Goal: Task Accomplishment & Management: Manage account settings

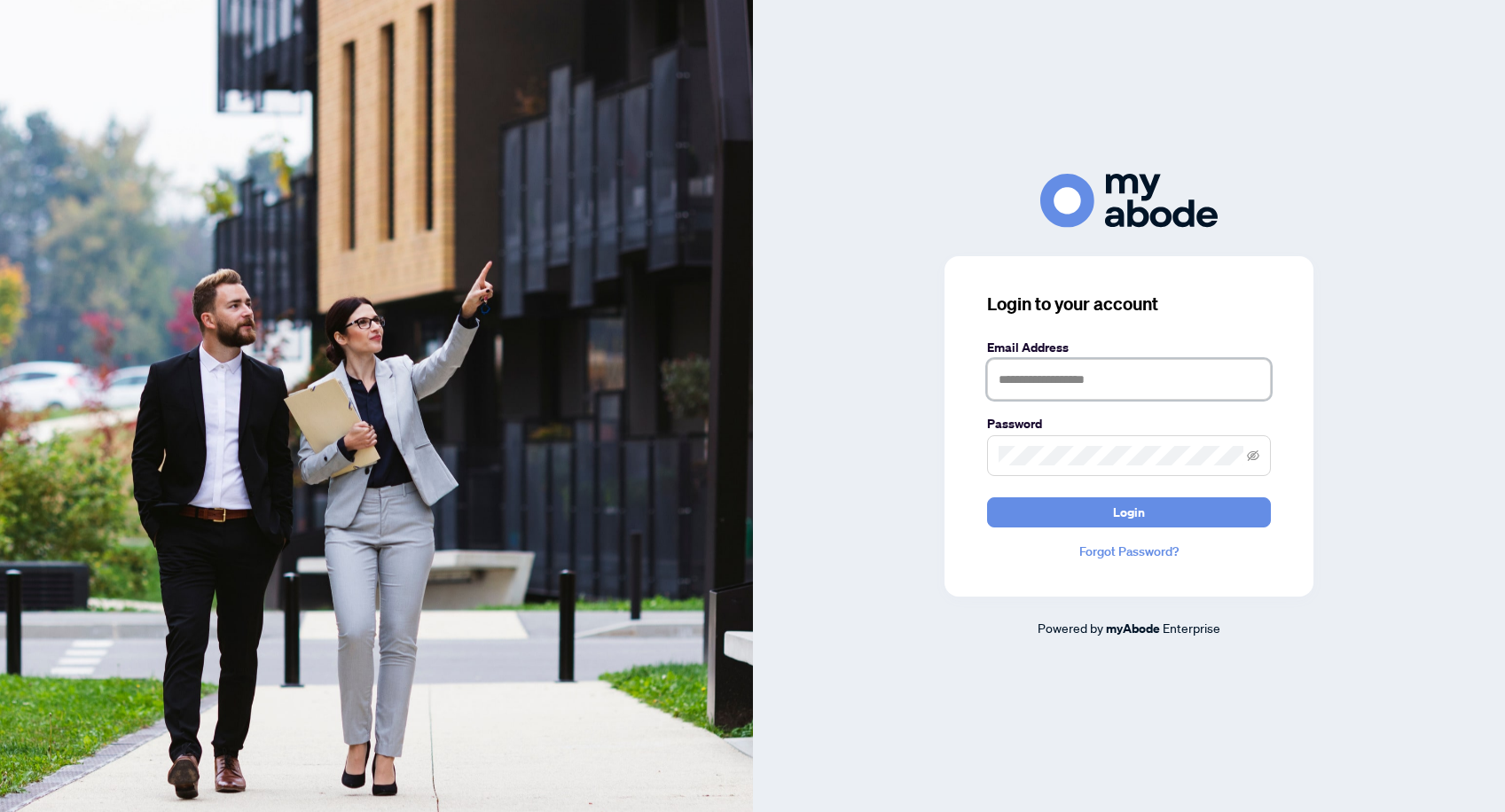
click at [1113, 387] on input "text" at bounding box center [1129, 380] width 283 height 41
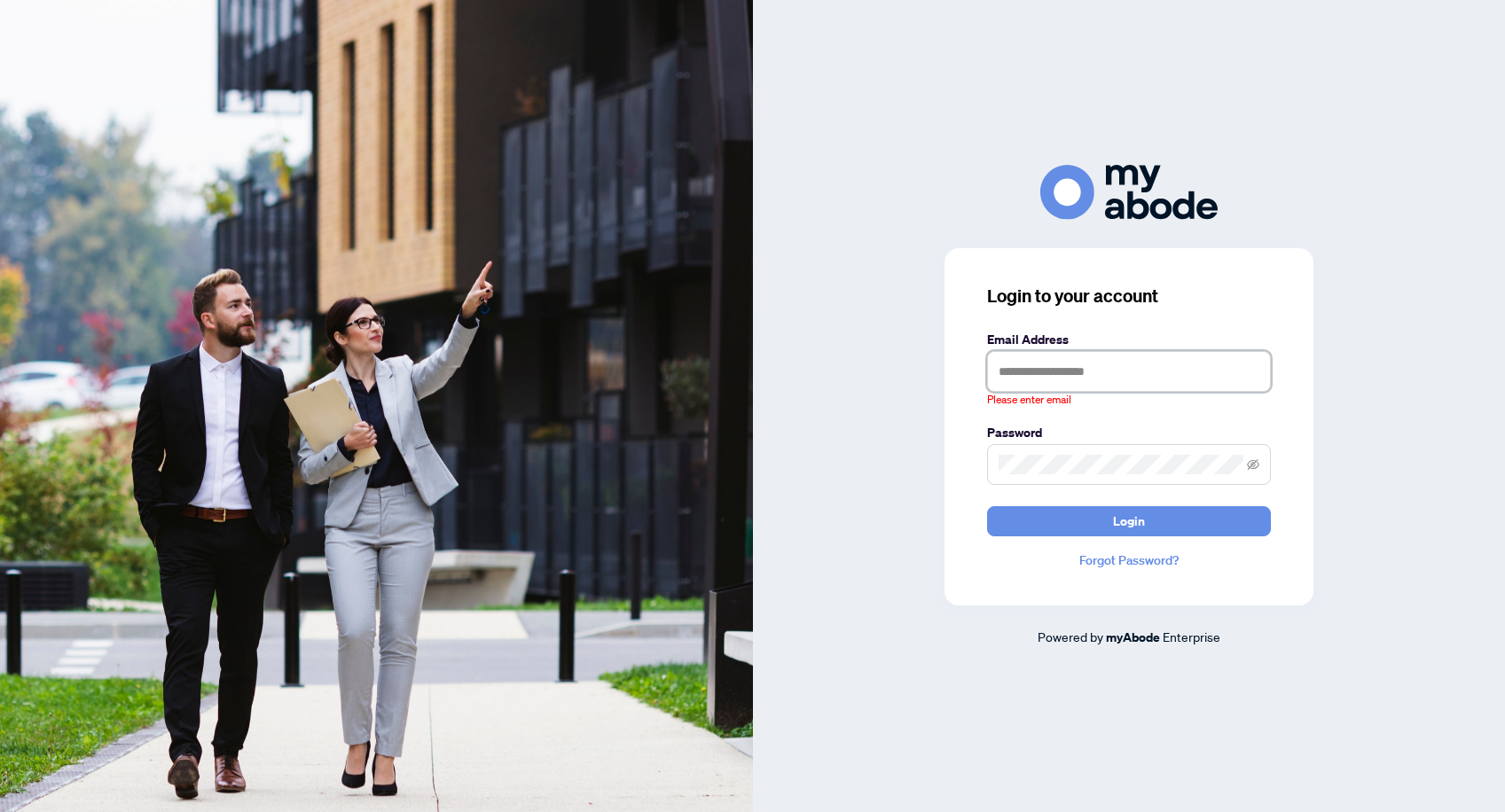
type input "**********"
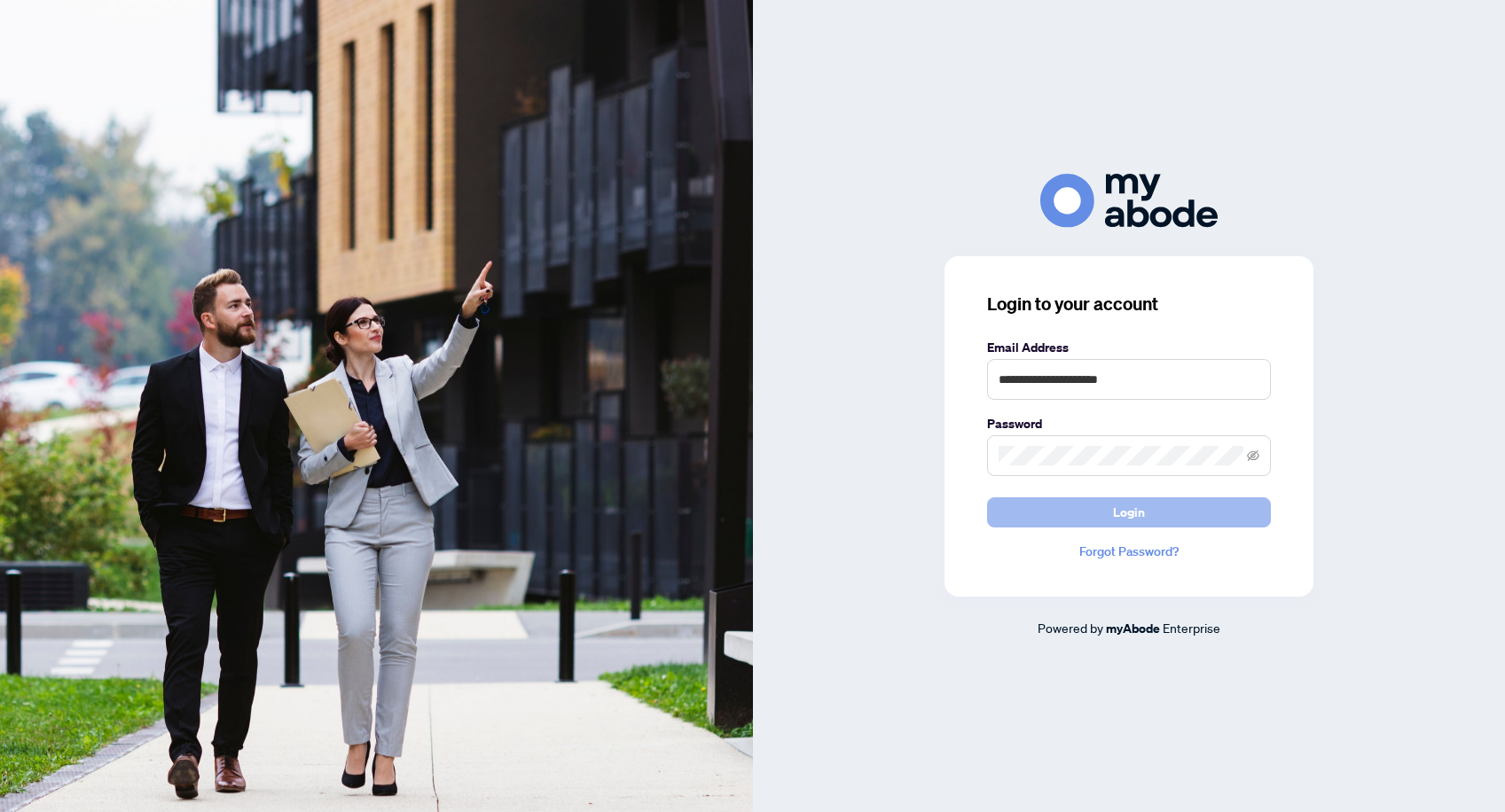
click at [1122, 517] on span "Login" at bounding box center [1129, 512] width 32 height 29
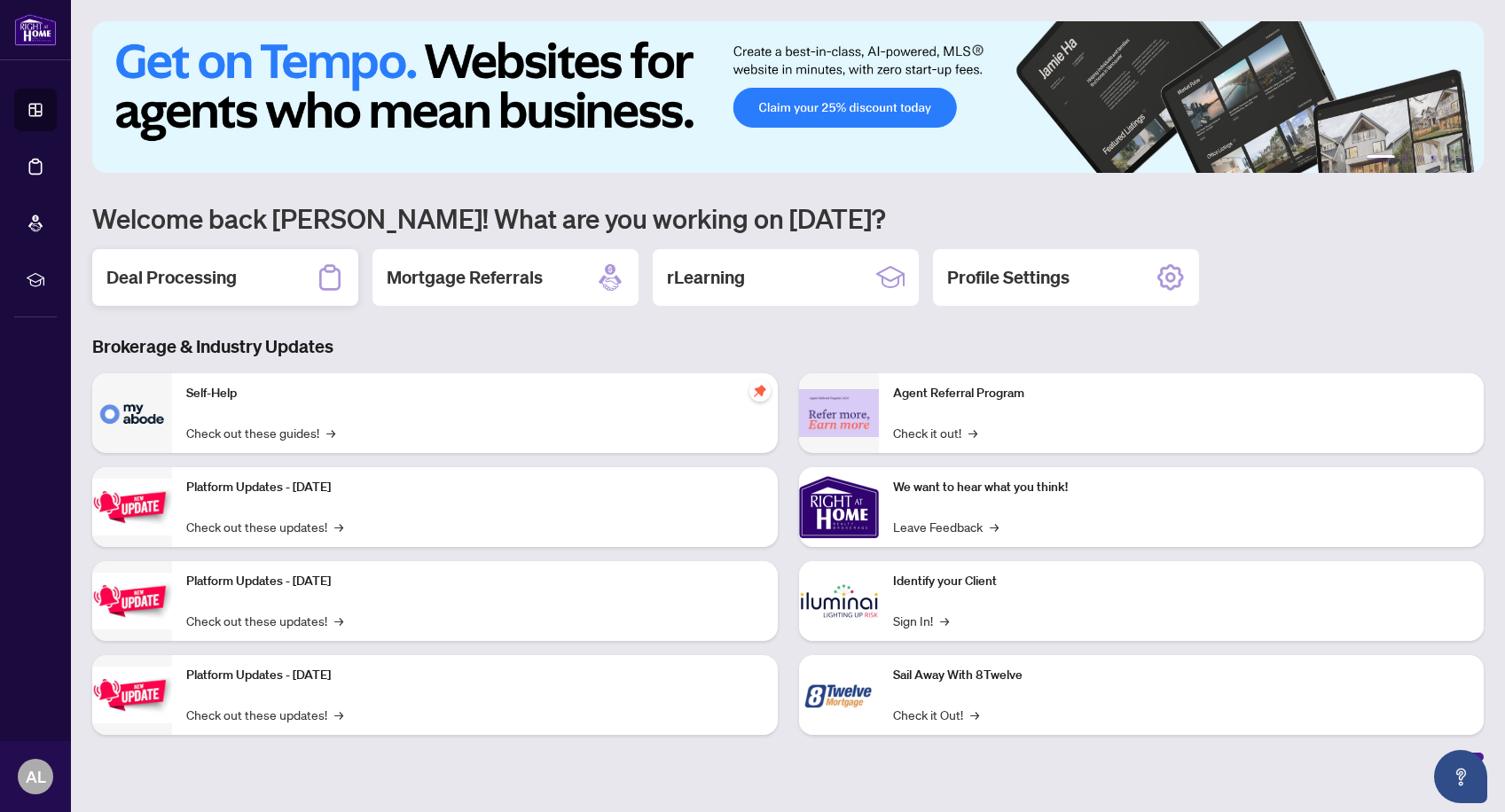
click at [228, 278] on h2 "Deal Processing" at bounding box center [172, 278] width 131 height 25
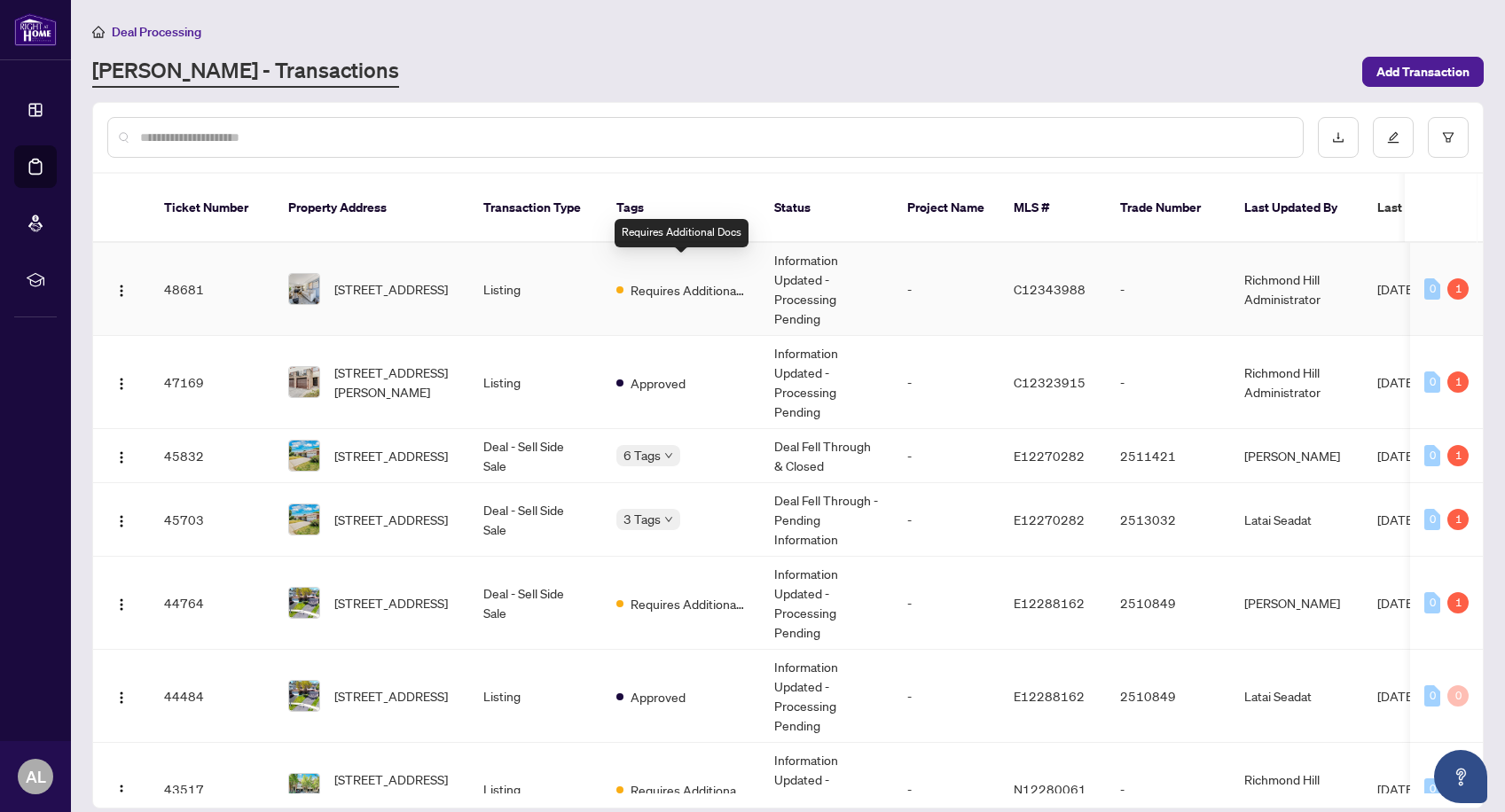
click at [669, 280] on span "Requires Additional Docs" at bounding box center [688, 290] width 115 height 20
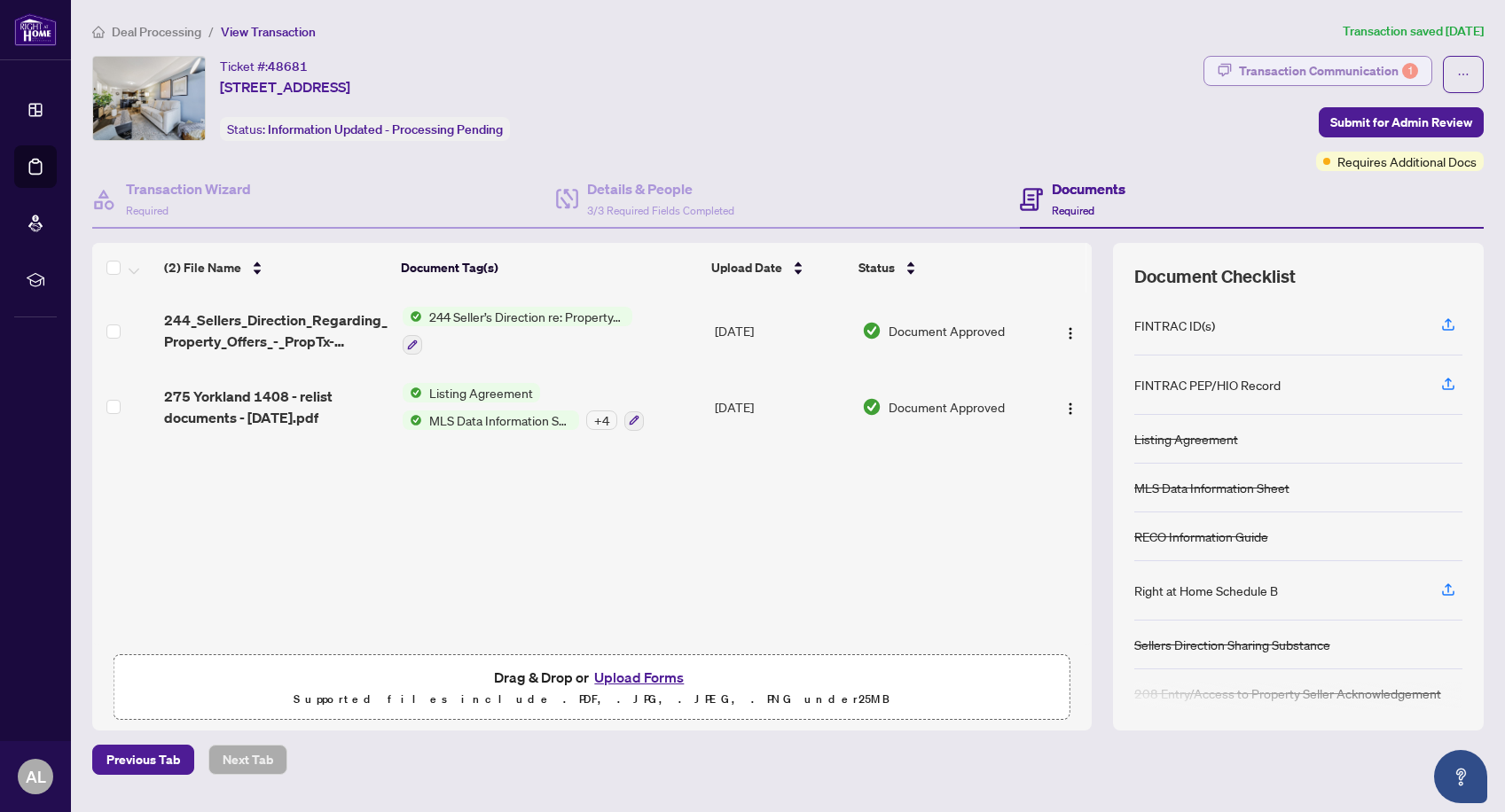
click at [1326, 70] on div "Transaction Communication 1" at bounding box center [1328, 71] width 179 height 29
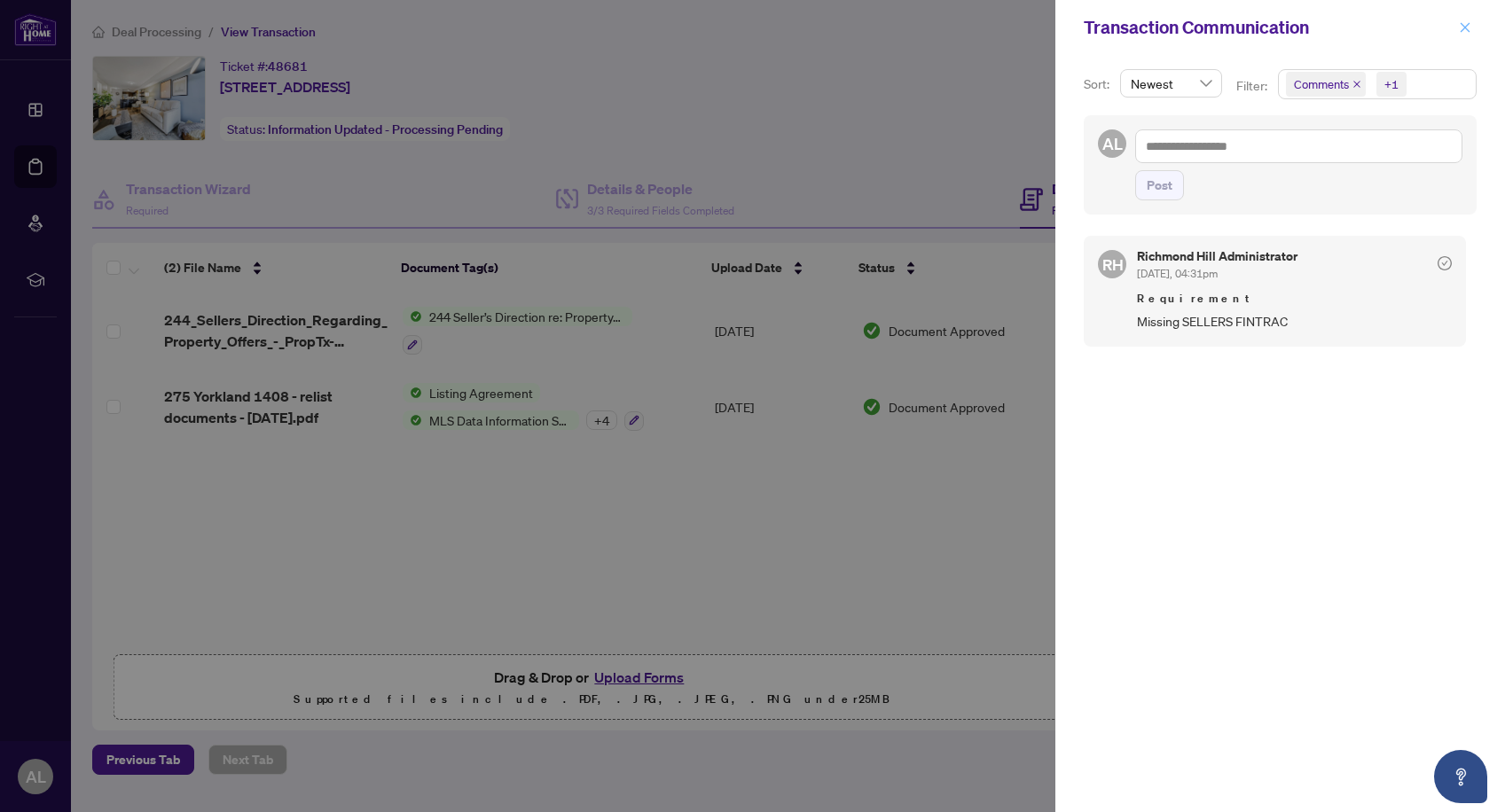
click at [1465, 24] on icon "close" at bounding box center [1465, 28] width 13 height 13
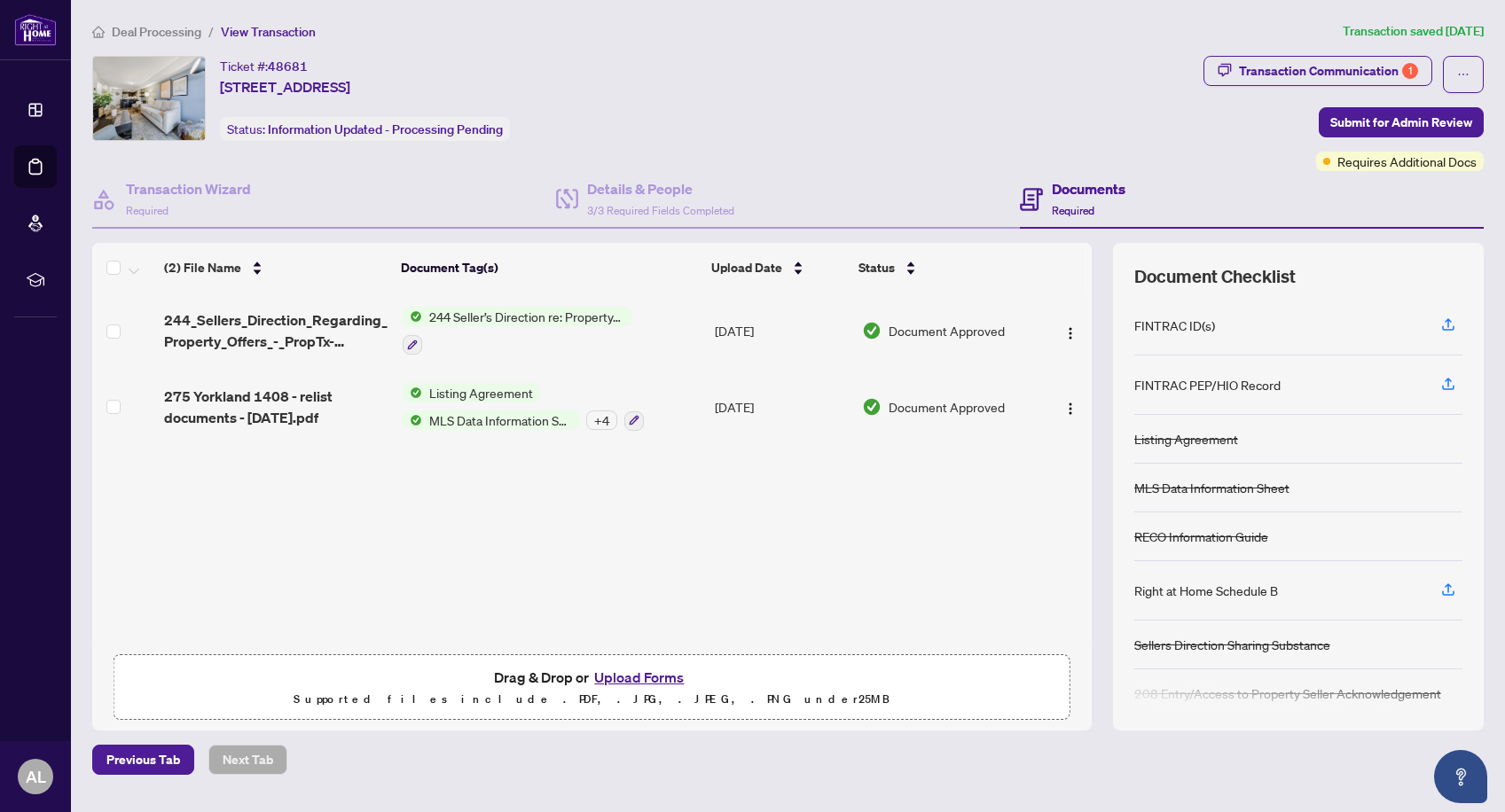
click at [161, 33] on span "Deal Processing" at bounding box center [156, 32] width 89 height 16
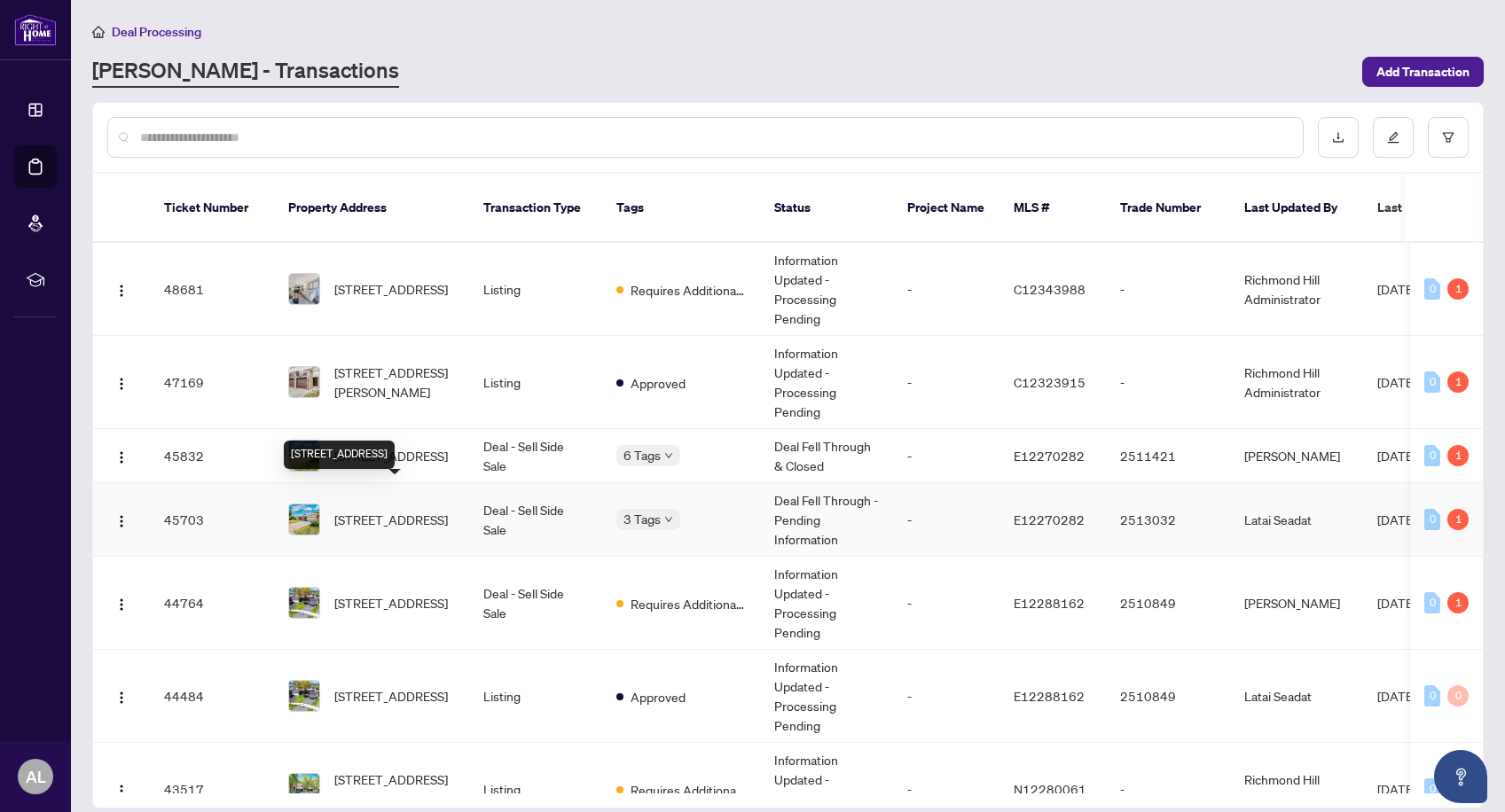
click at [426, 510] on span "[STREET_ADDRESS]" at bounding box center [391, 520] width 114 height 20
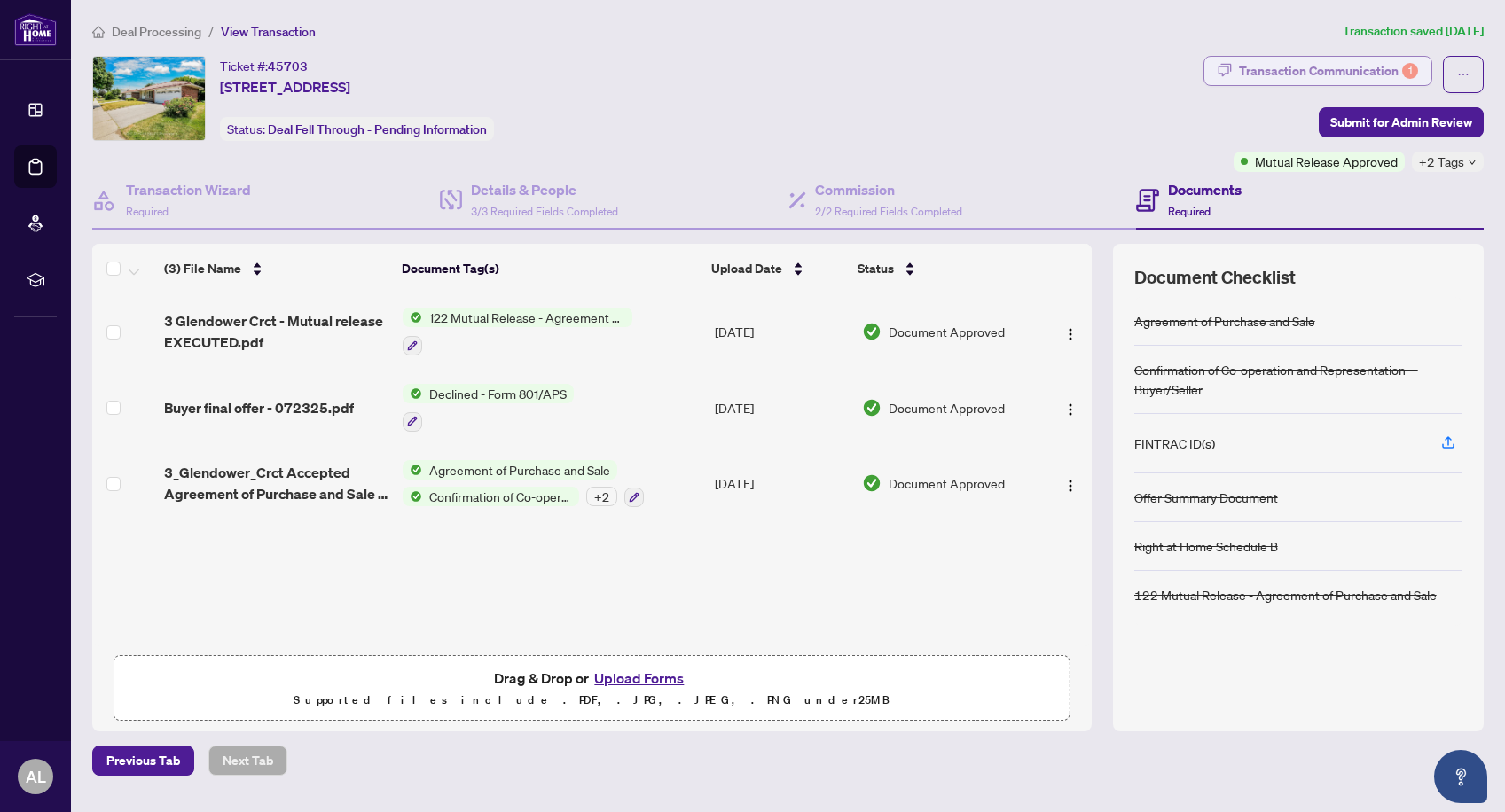
click at [1325, 71] on div "Transaction Communication 1" at bounding box center [1328, 71] width 179 height 29
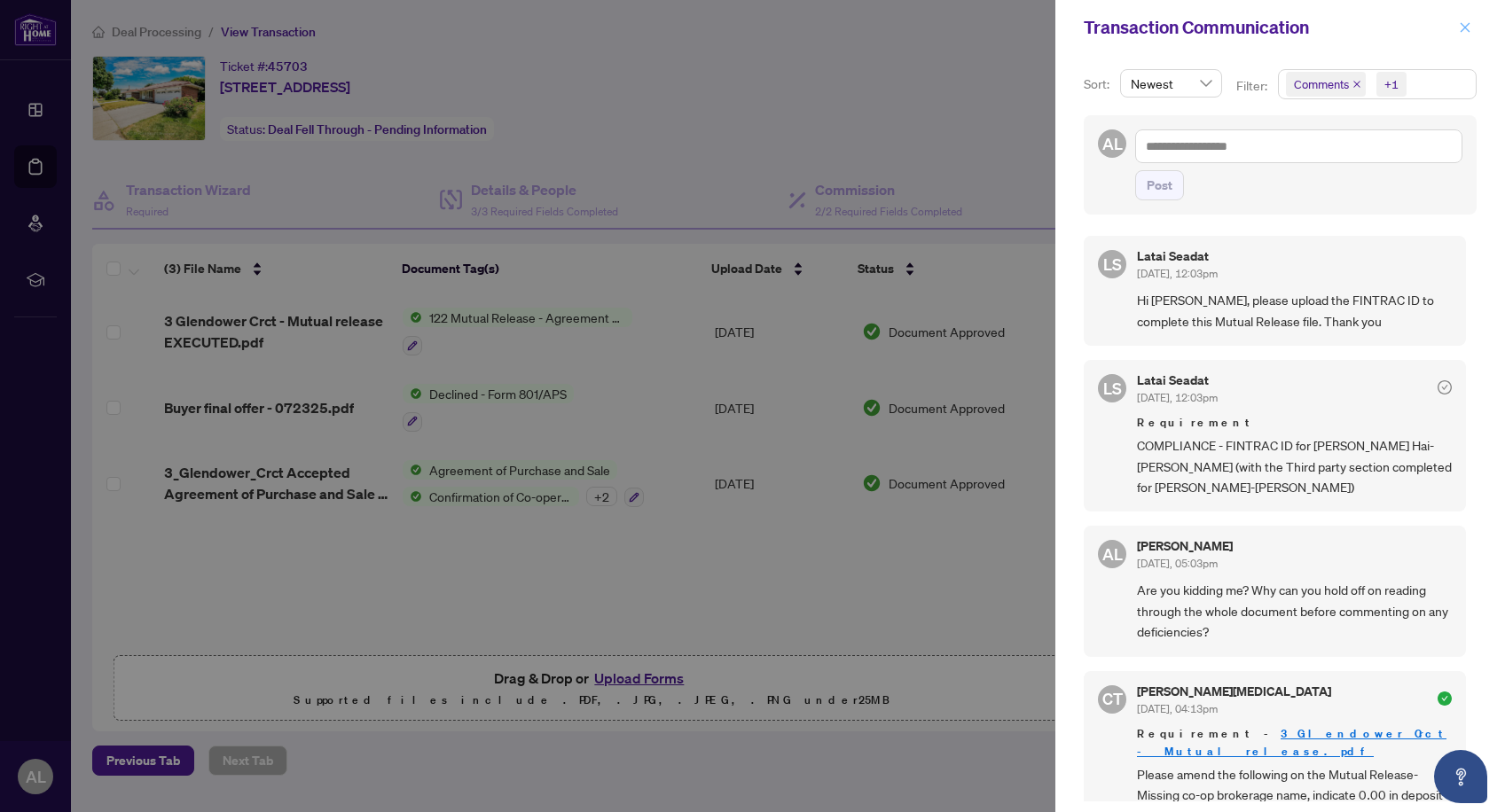
click at [1462, 21] on span "button" at bounding box center [1465, 28] width 13 height 29
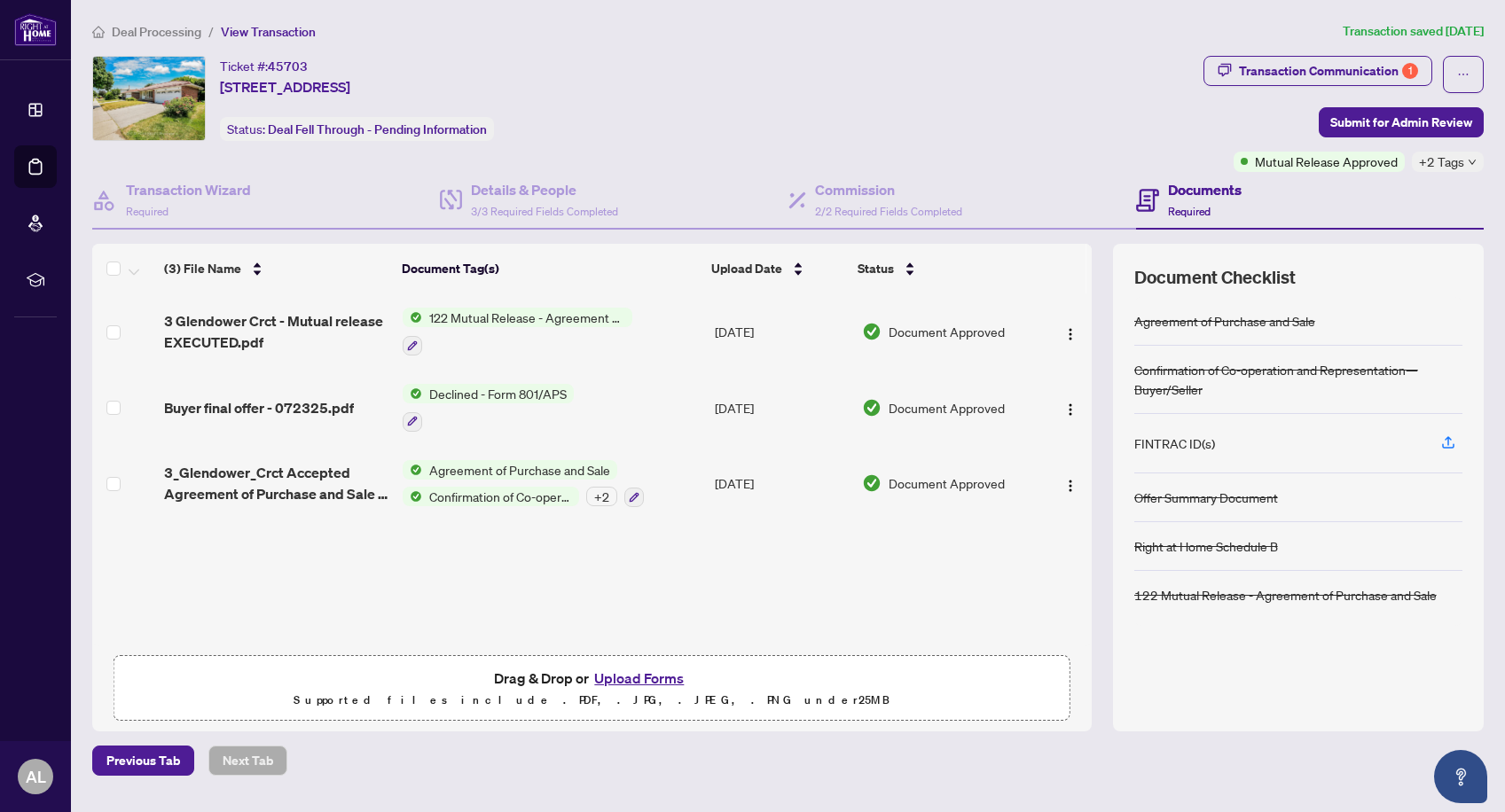
click at [132, 33] on span "Deal Processing" at bounding box center [156, 32] width 89 height 16
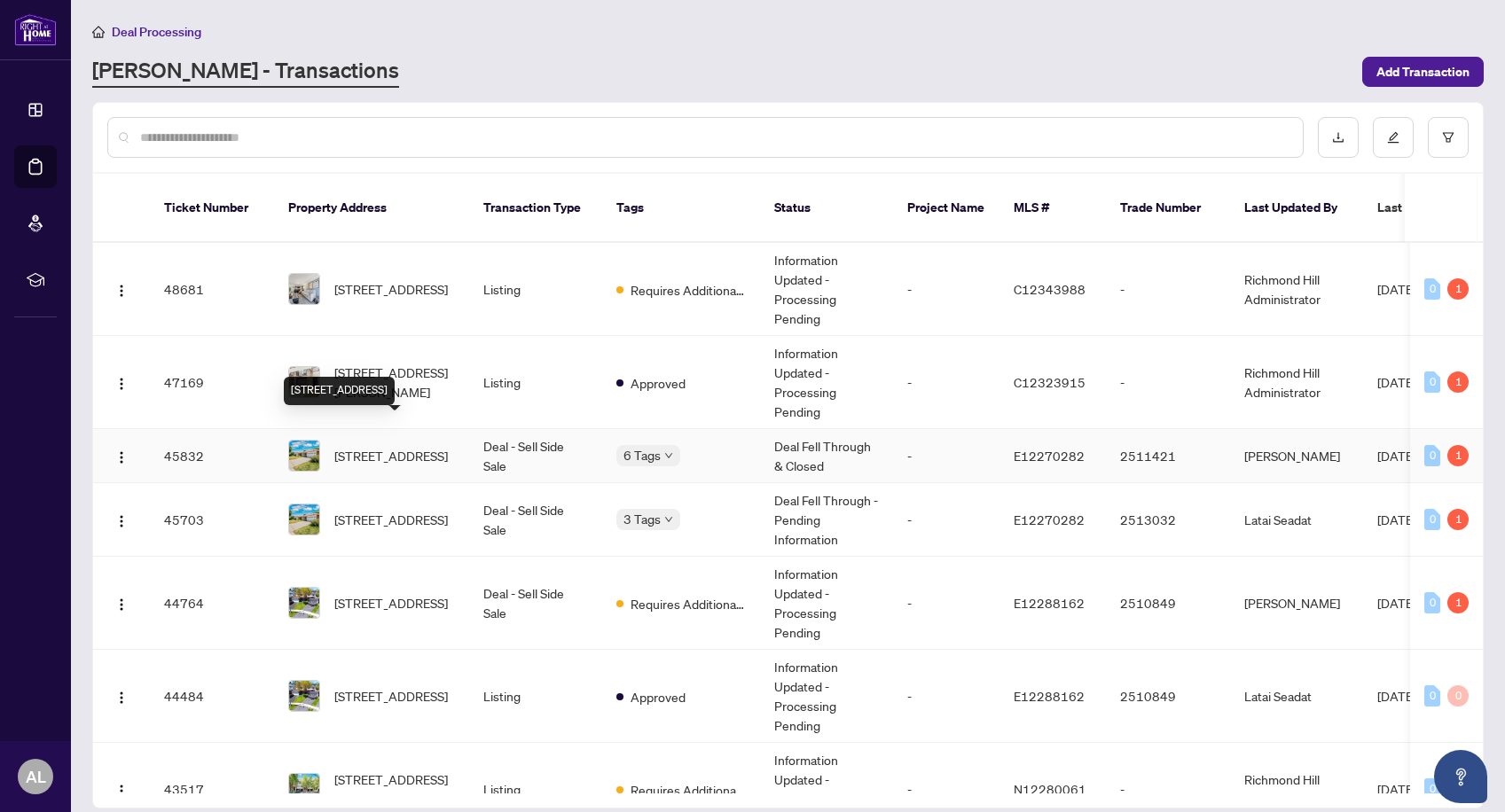
click at [419, 446] on span "[STREET_ADDRESS]" at bounding box center [391, 456] width 114 height 20
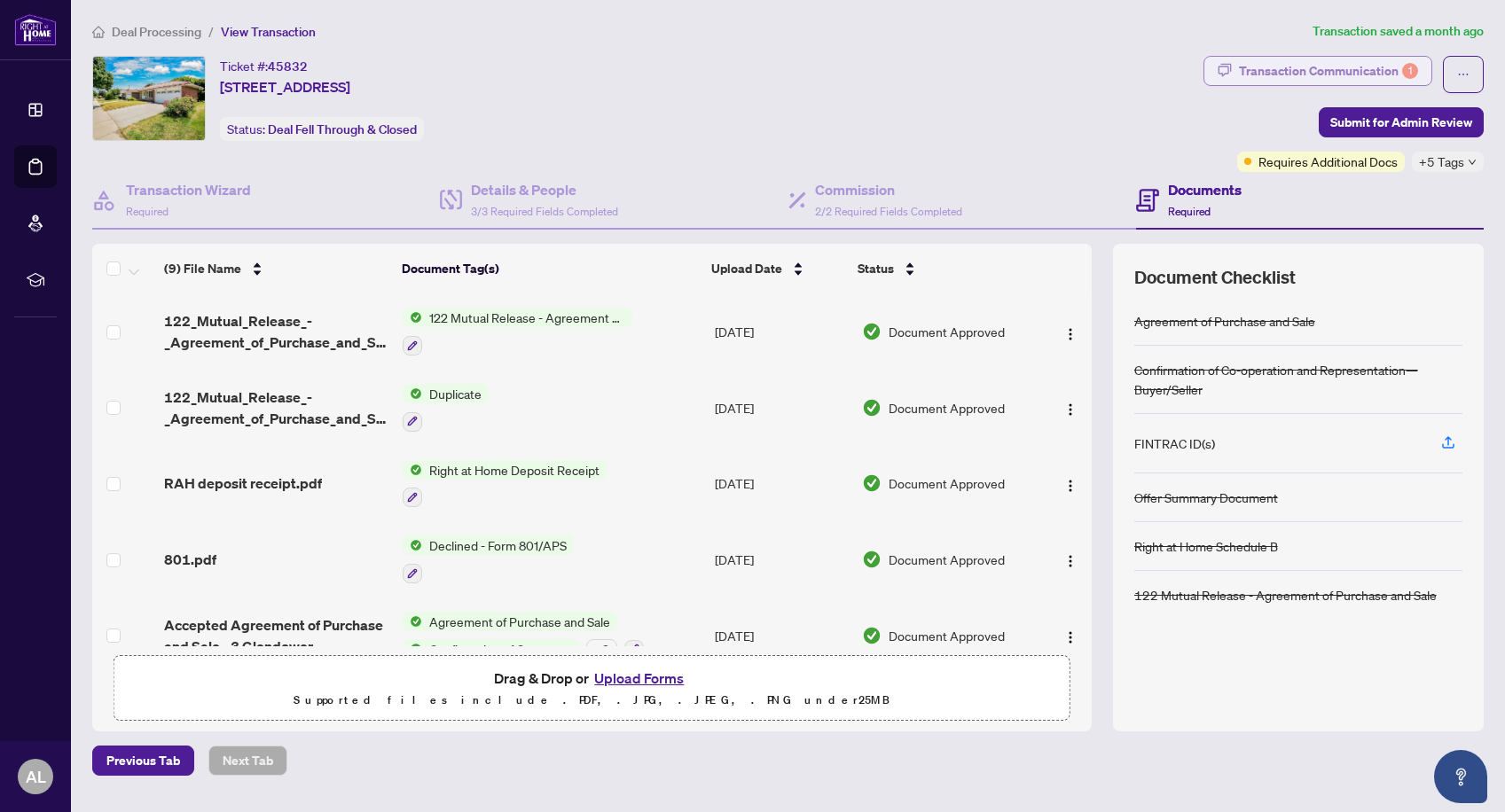
click at [1342, 63] on div "Transaction Communication 1" at bounding box center [1328, 71] width 179 height 29
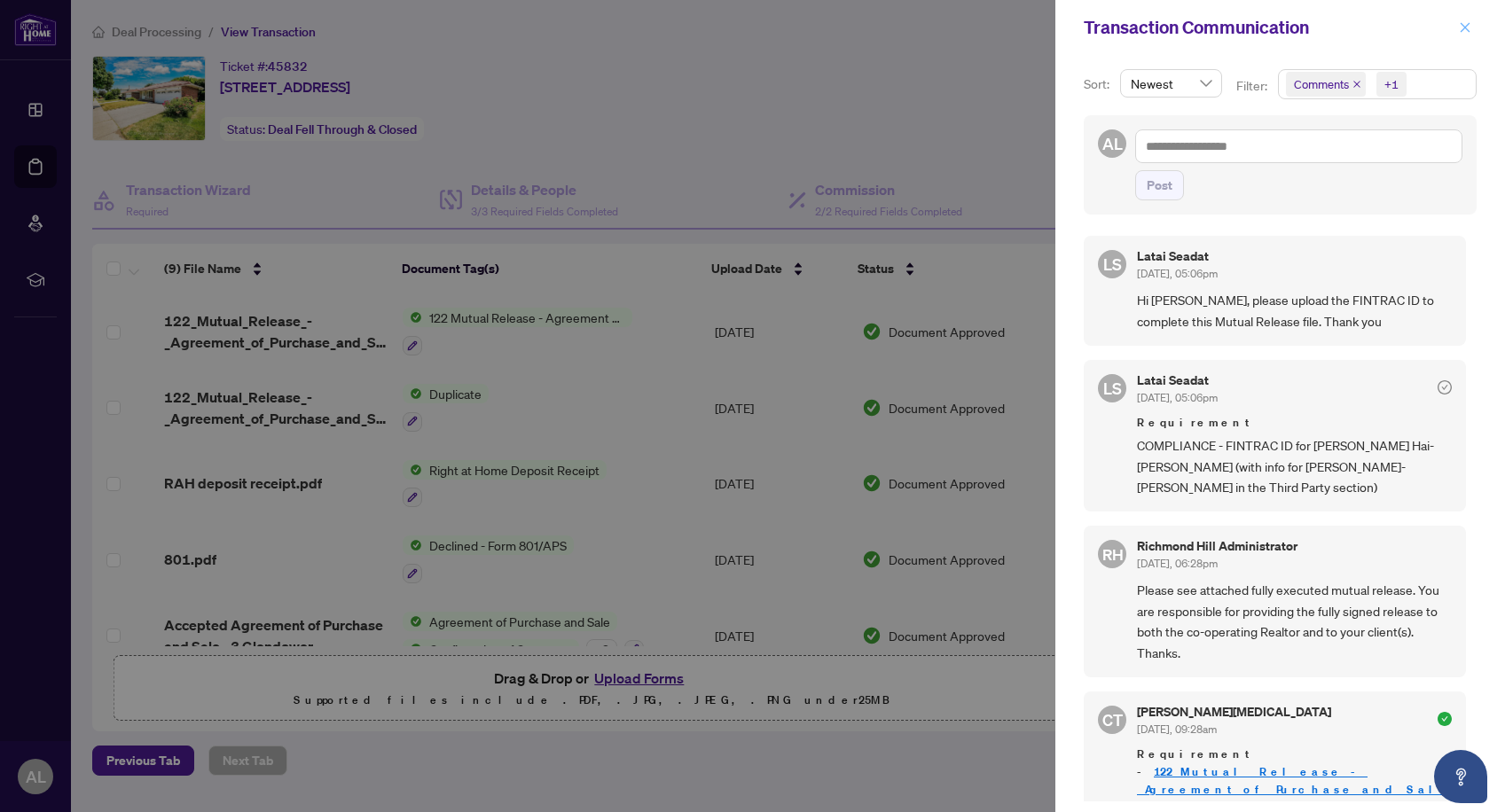
click at [1463, 33] on icon "close" at bounding box center [1465, 28] width 13 height 13
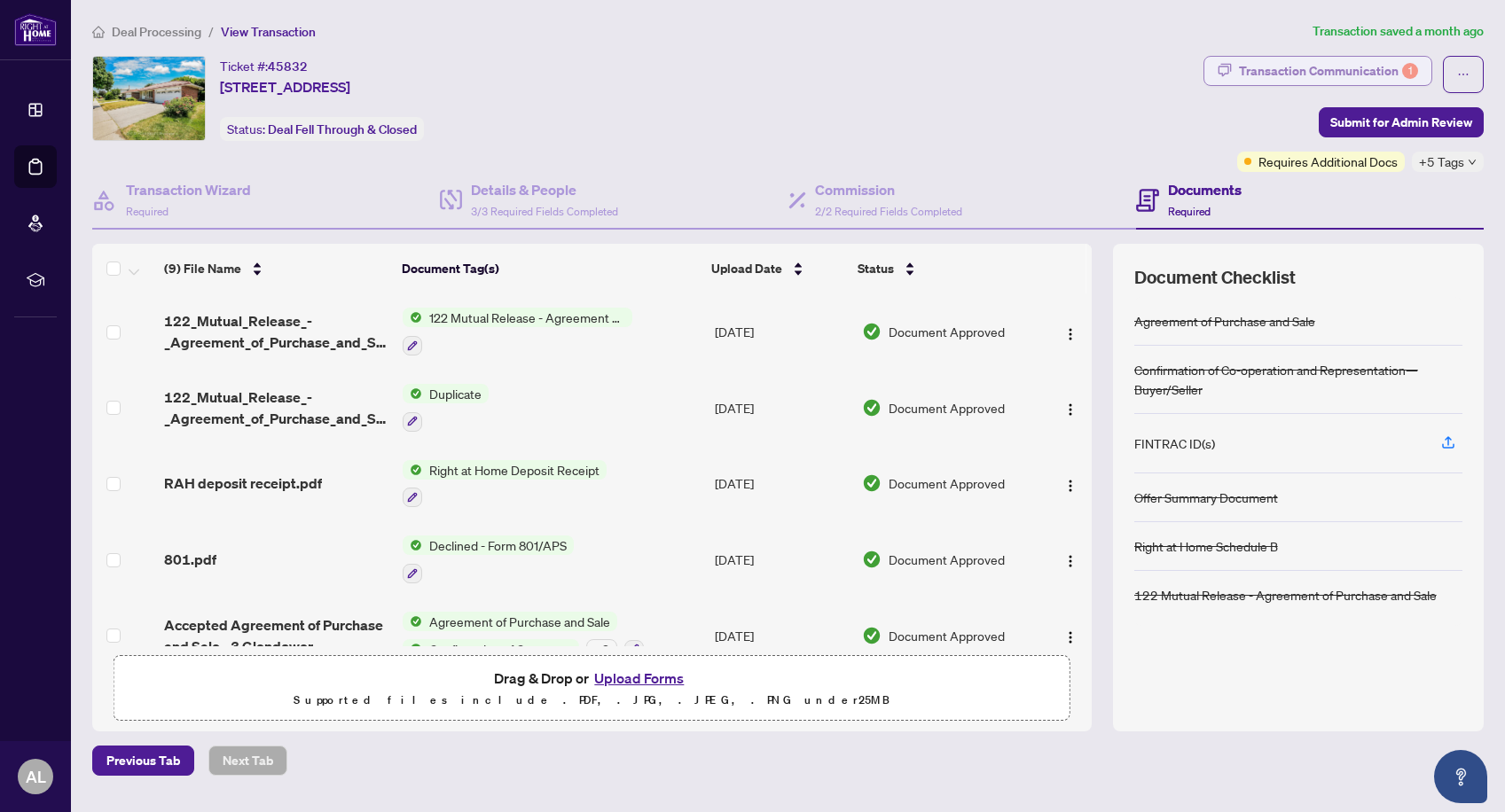
click at [1278, 66] on div "Transaction Communication 1" at bounding box center [1328, 71] width 179 height 29
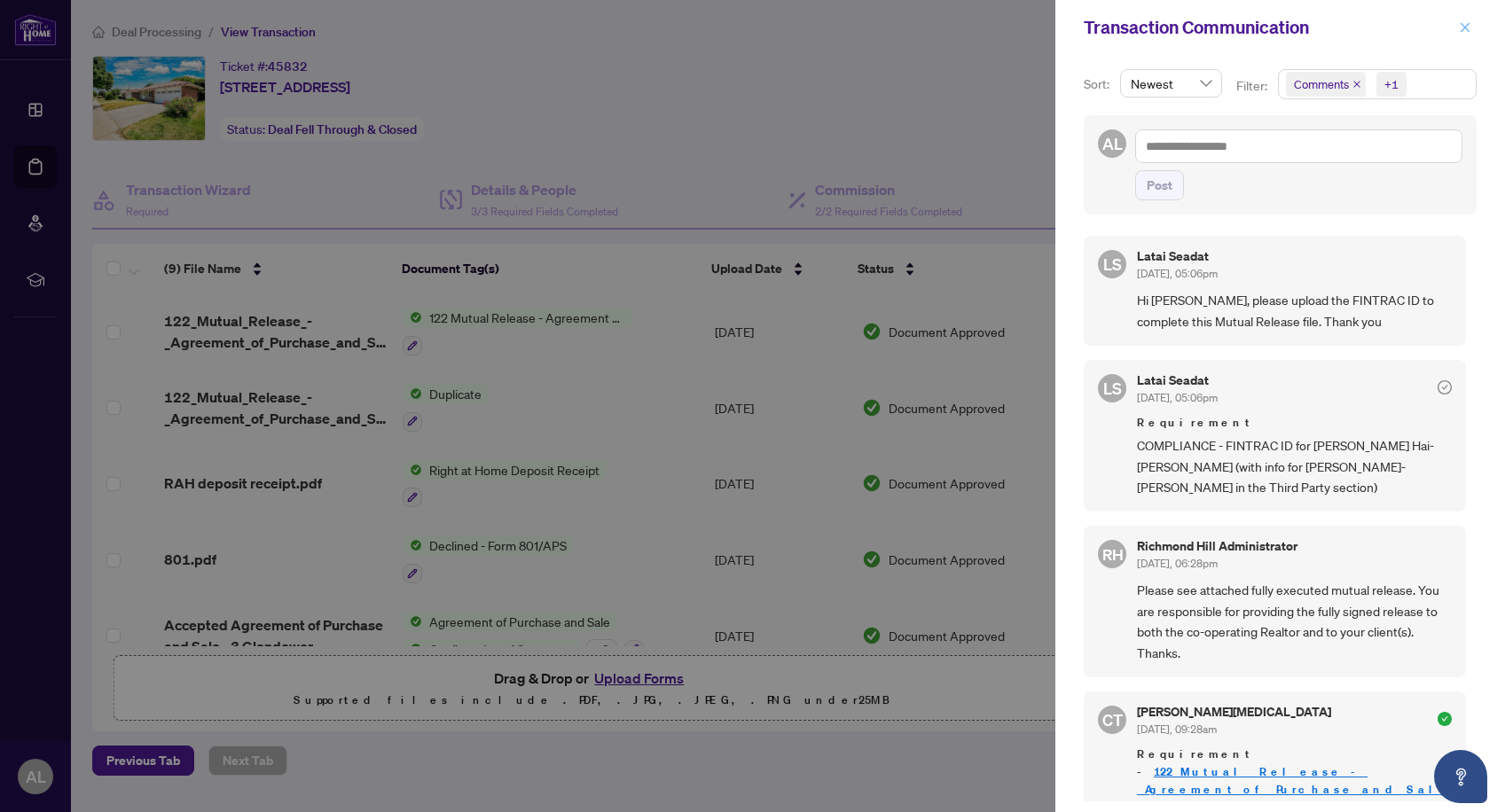
click at [1462, 33] on icon "close" at bounding box center [1465, 28] width 13 height 13
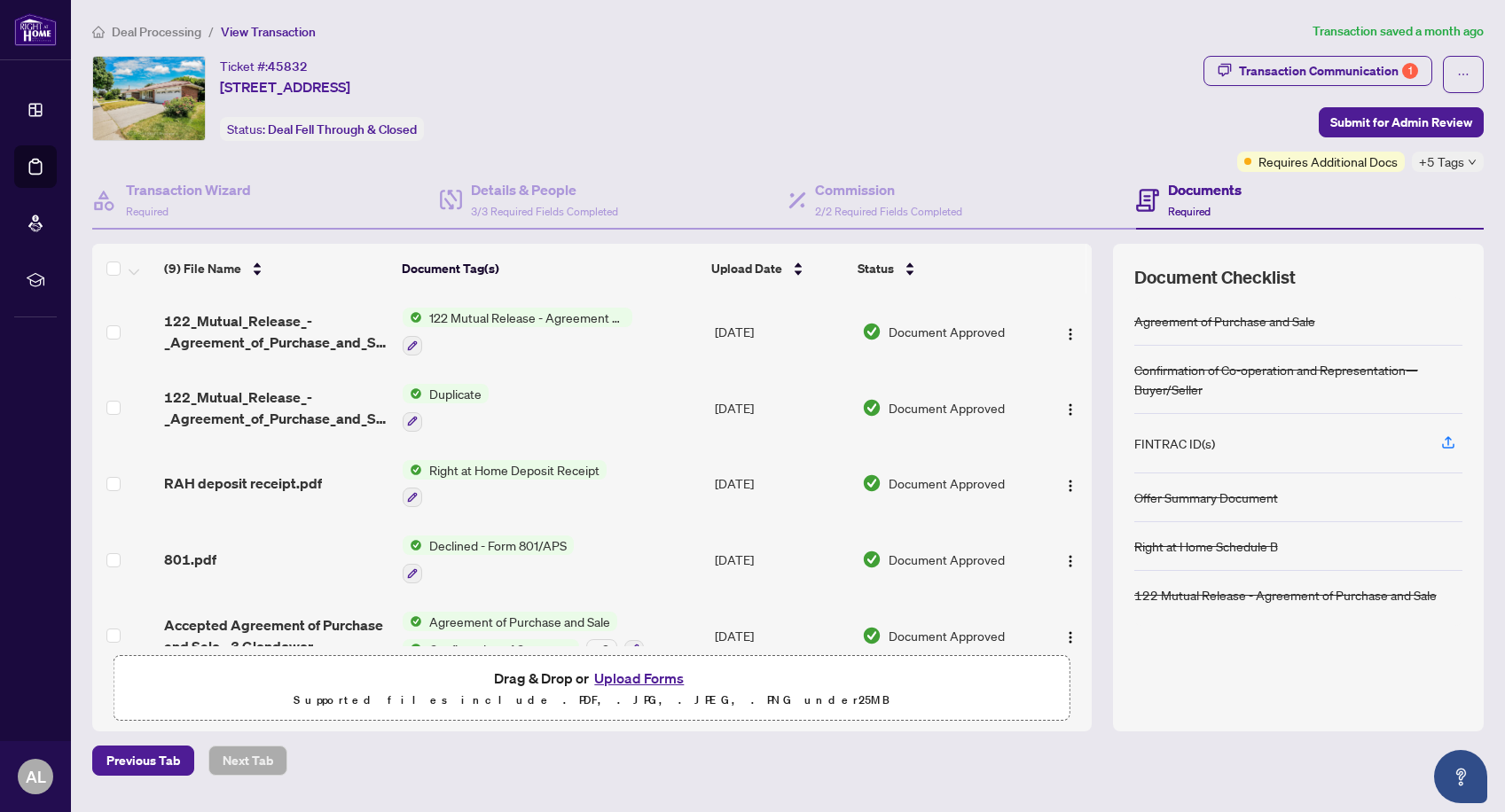
click at [180, 29] on span "Deal Processing" at bounding box center [156, 32] width 89 height 16
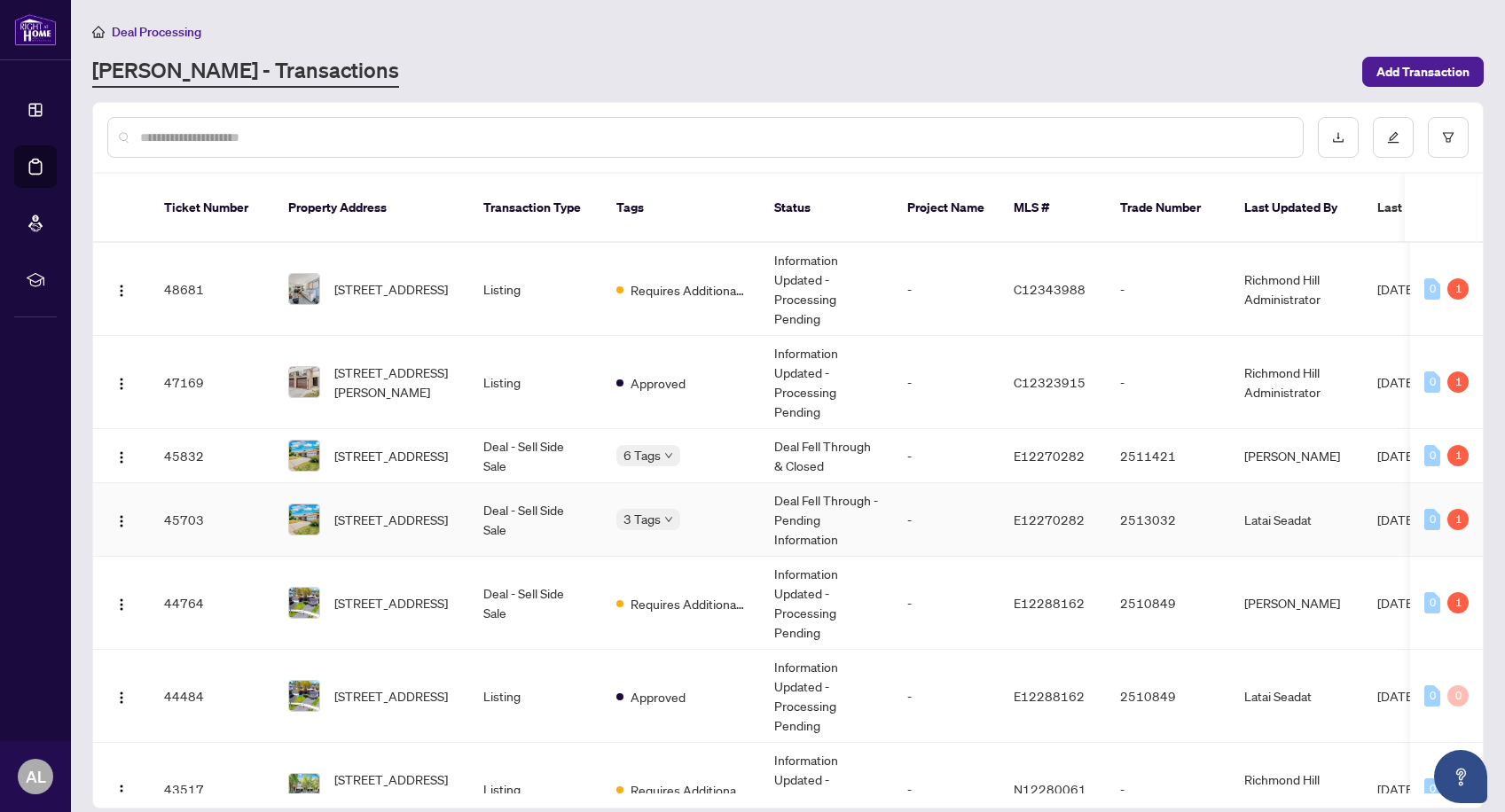
scroll to position [237, 0]
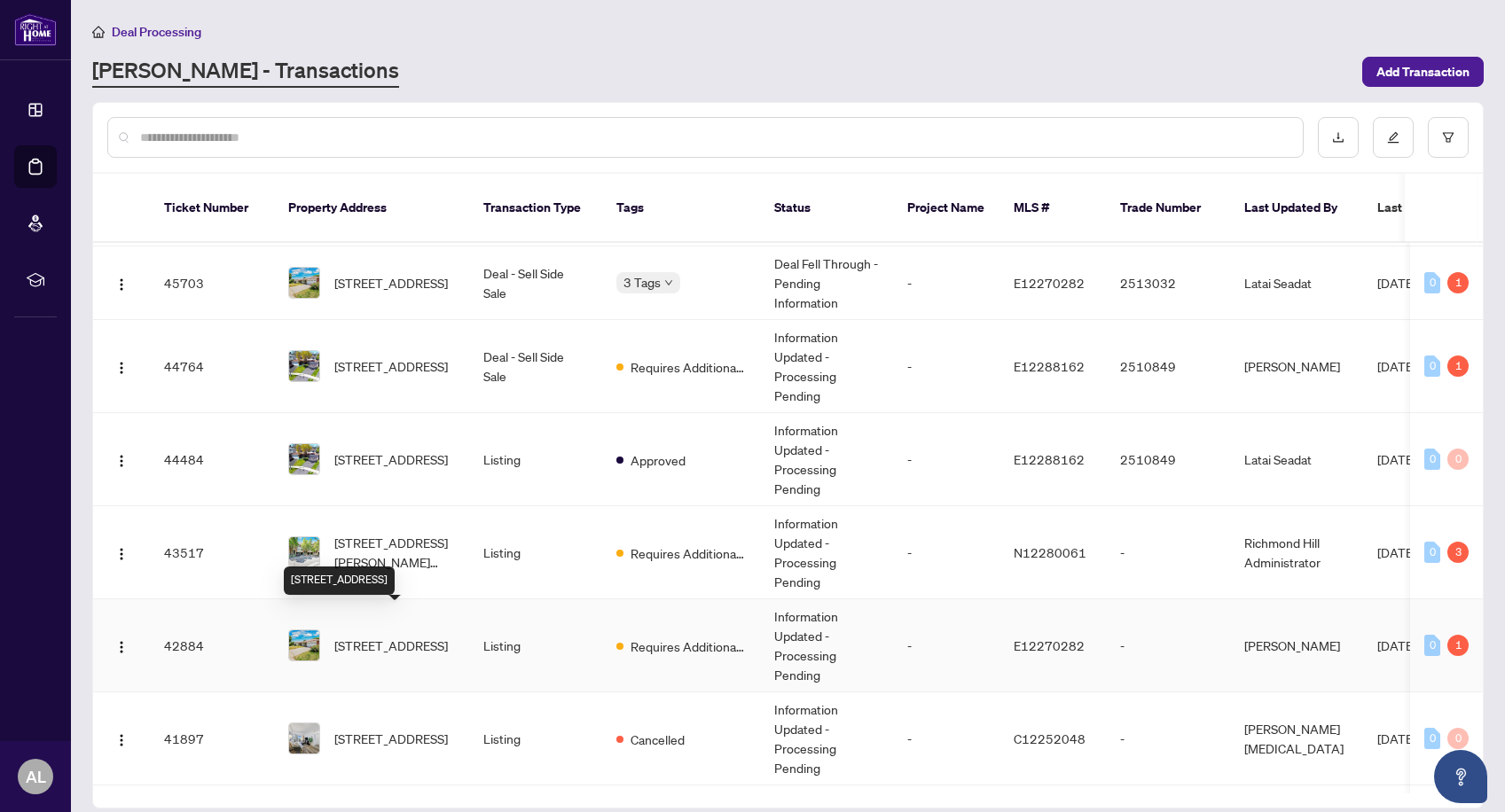
click at [384, 636] on span "[STREET_ADDRESS]" at bounding box center [391, 646] width 114 height 20
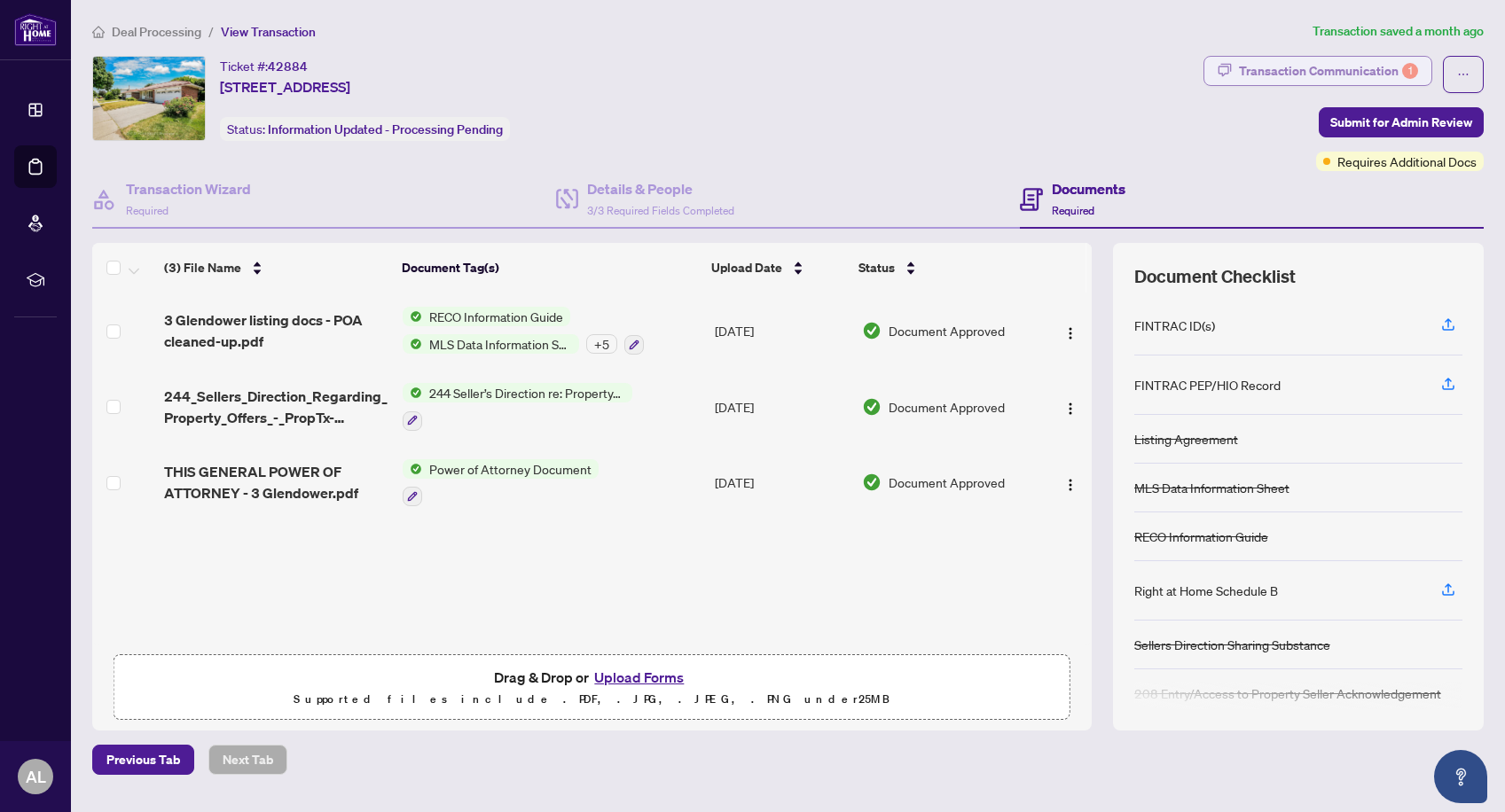
click at [1292, 68] on div "Transaction Communication 1" at bounding box center [1328, 71] width 179 height 29
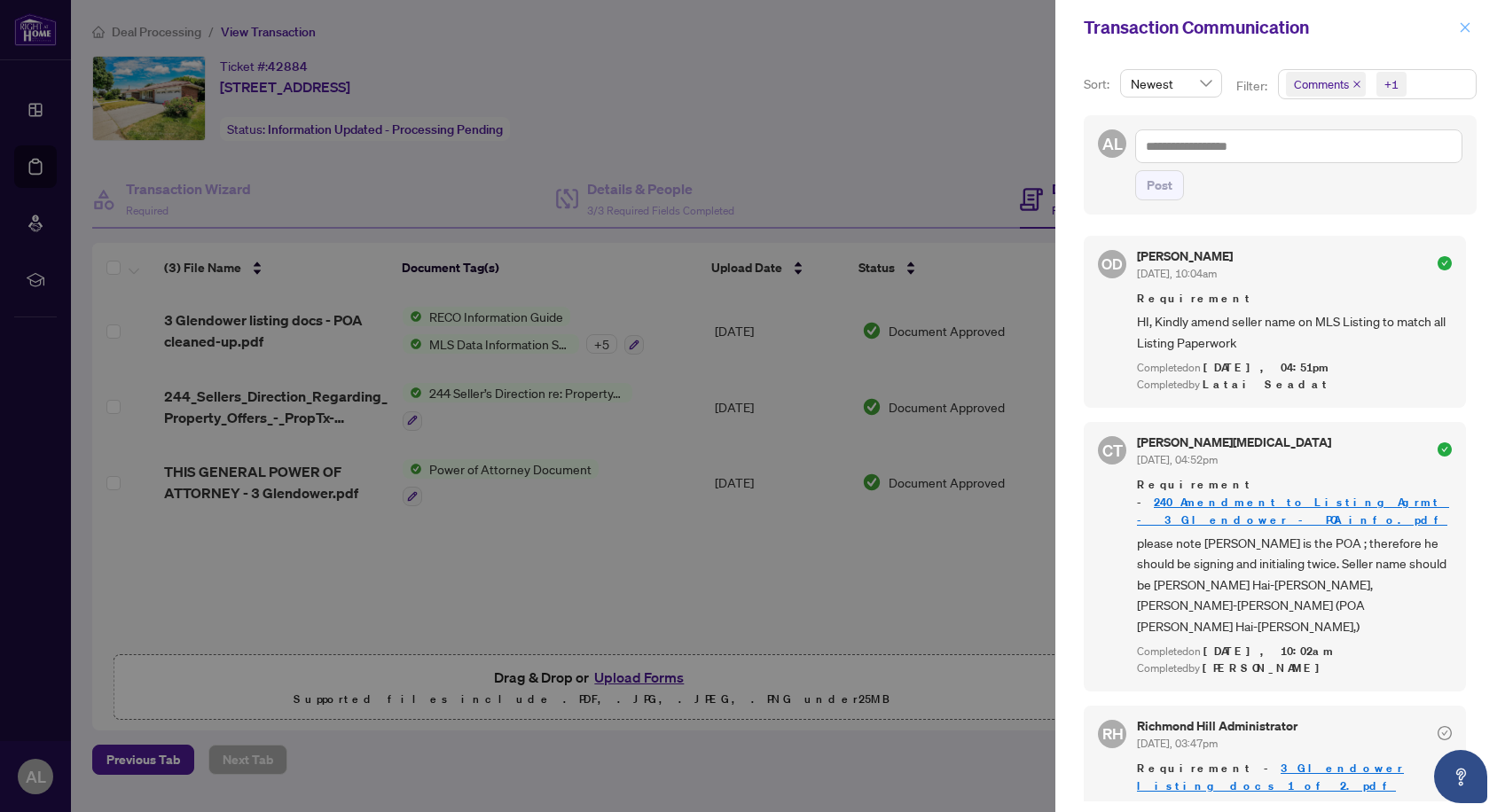
click at [1462, 32] on icon "close" at bounding box center [1465, 28] width 13 height 13
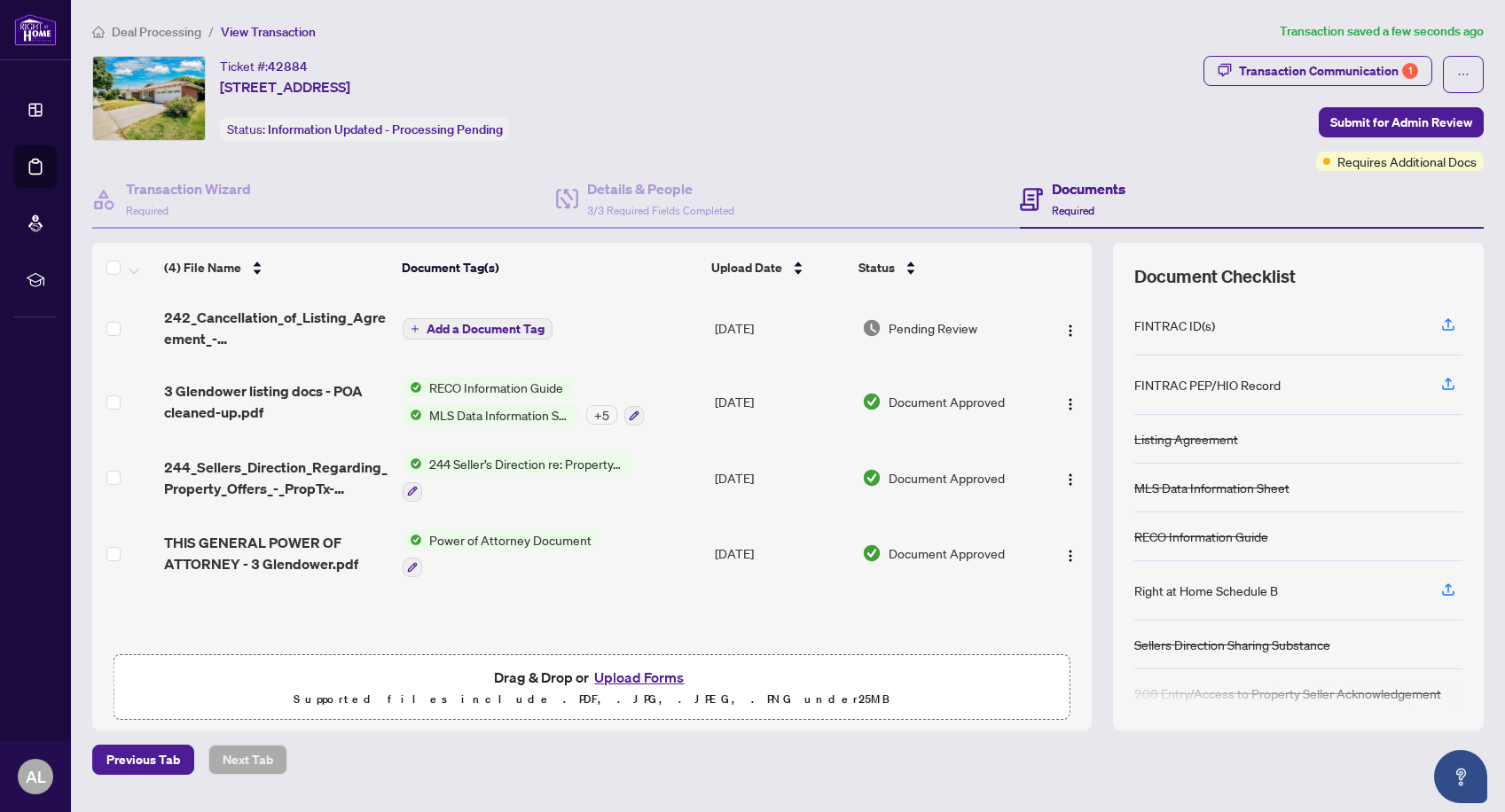
click at [504, 327] on span "Add a Document Tag" at bounding box center [486, 329] width 118 height 13
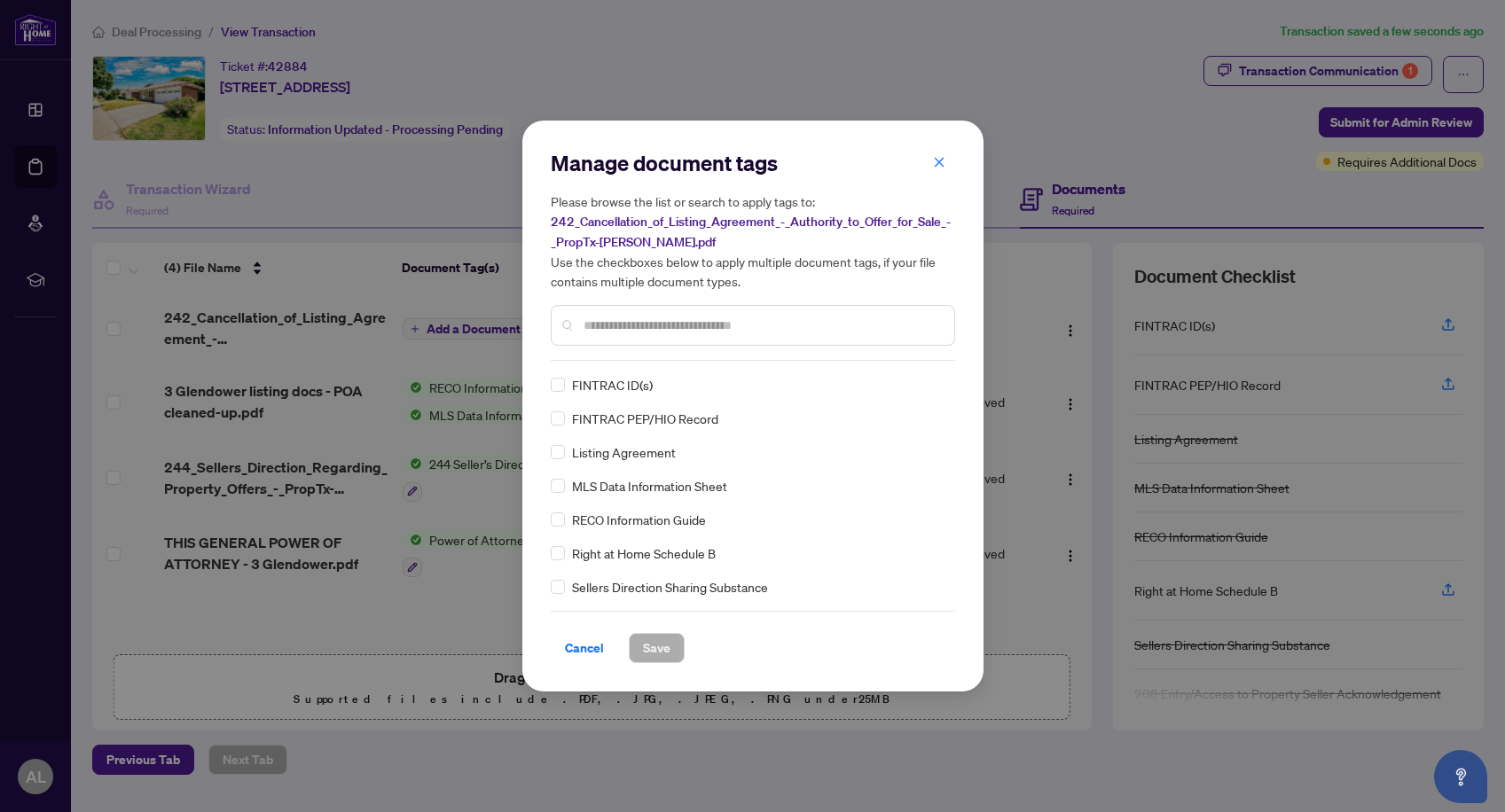
click at [651, 325] on input "text" at bounding box center [762, 326] width 357 height 20
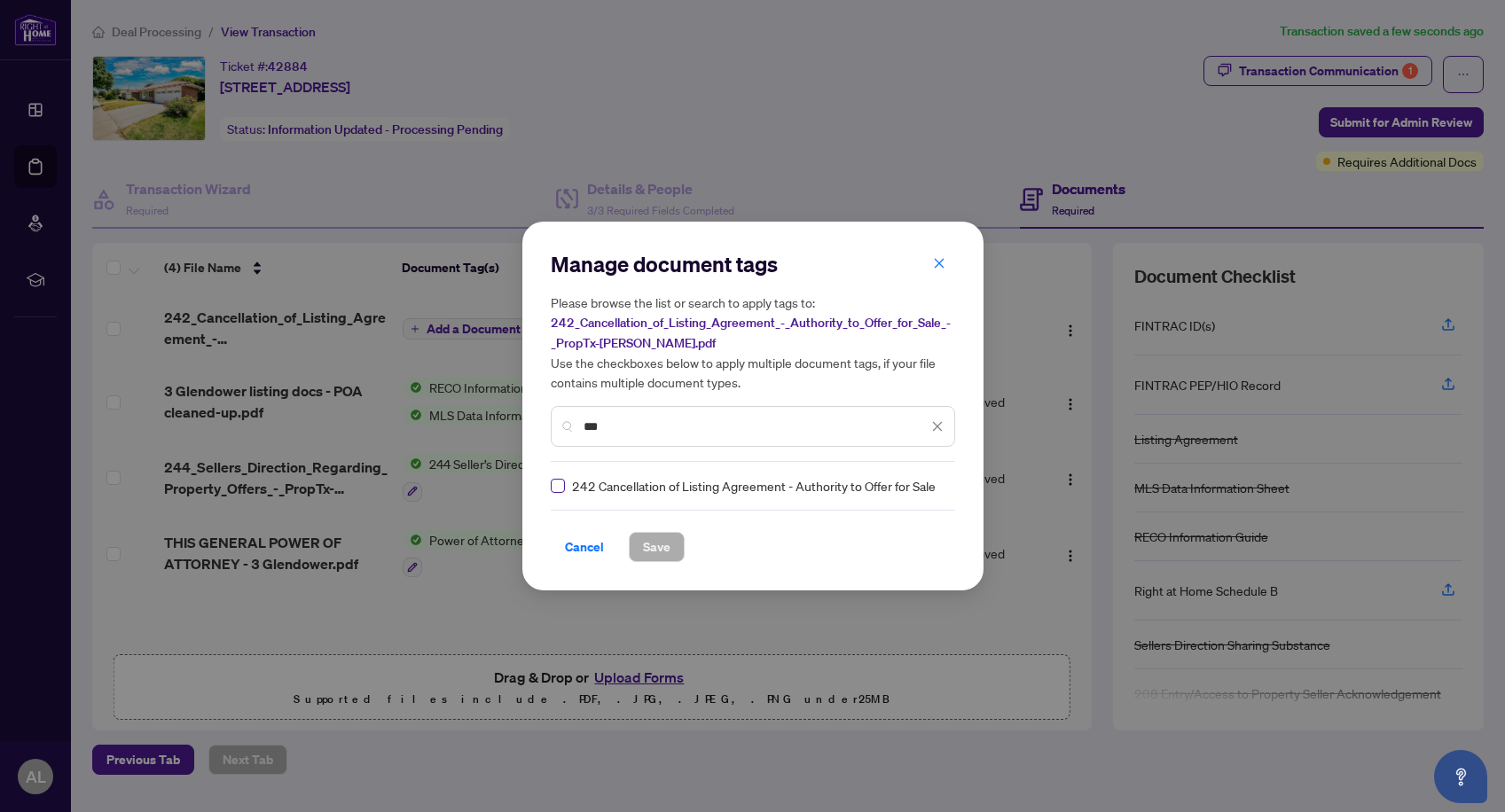
type input "***"
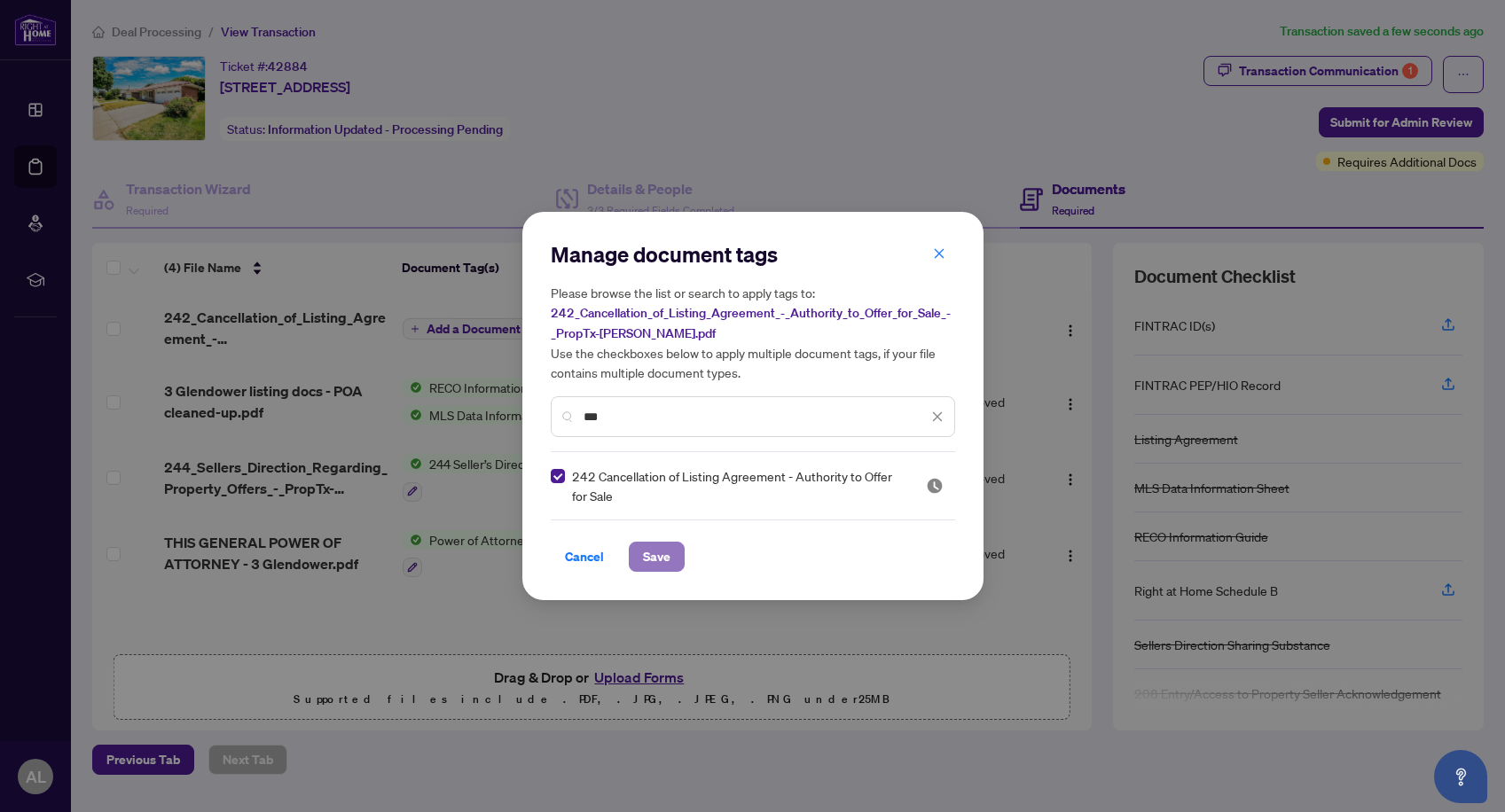
click at [649, 554] on span "Save" at bounding box center [656, 557] width 28 height 29
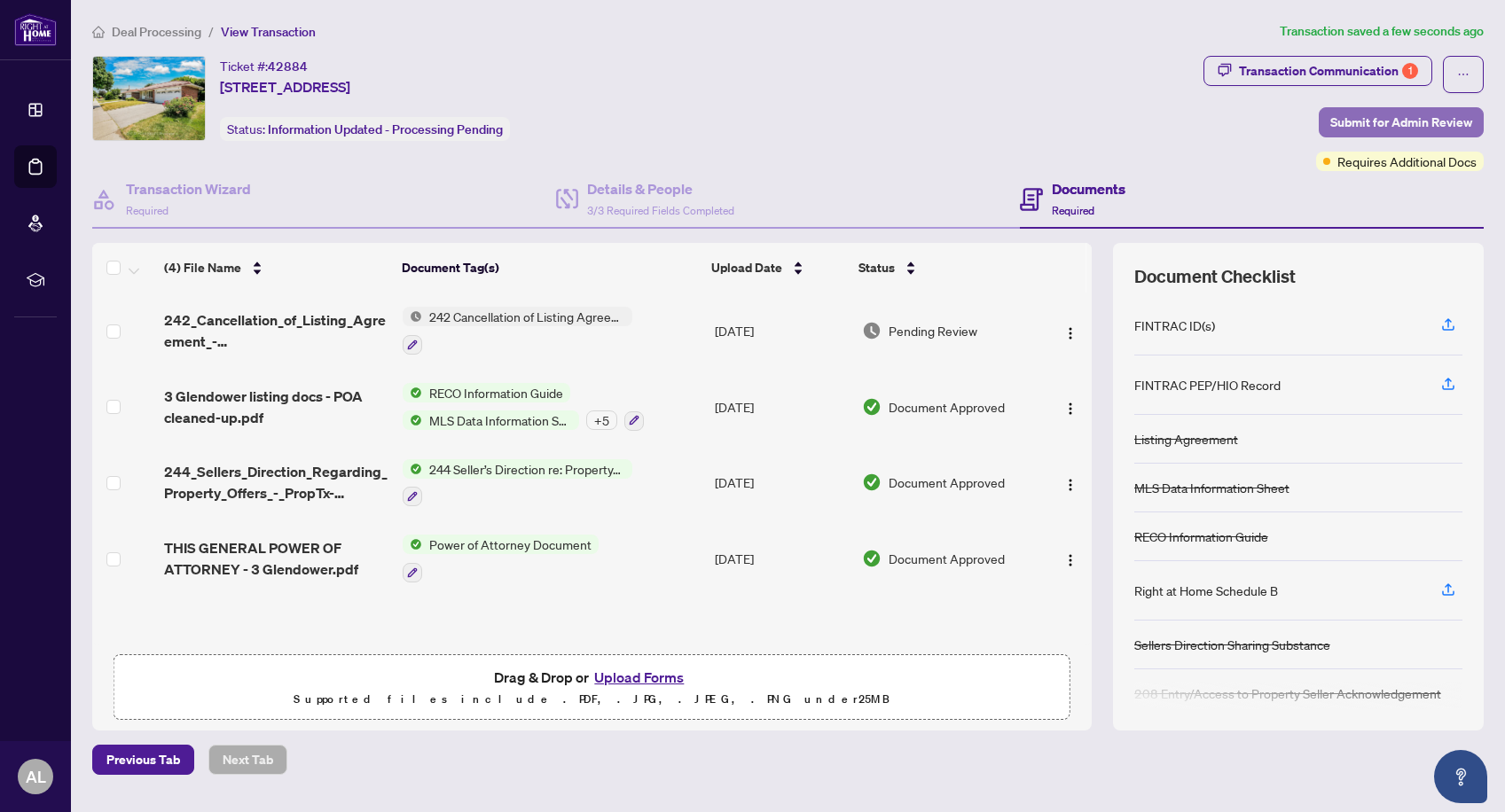
click at [1364, 121] on span "Submit for Admin Review" at bounding box center [1401, 123] width 142 height 29
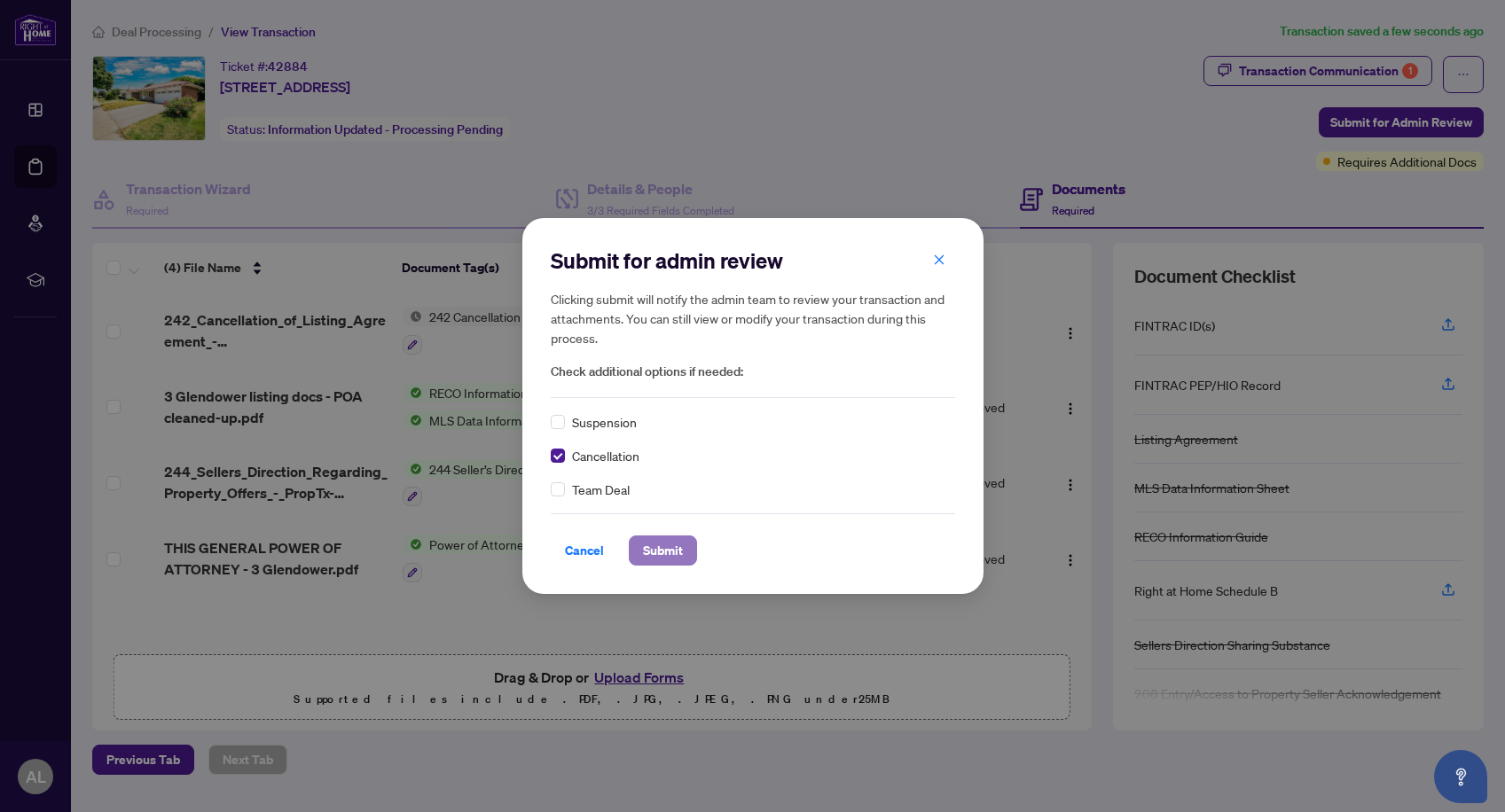
click at [664, 553] on span "Submit" at bounding box center [663, 551] width 40 height 29
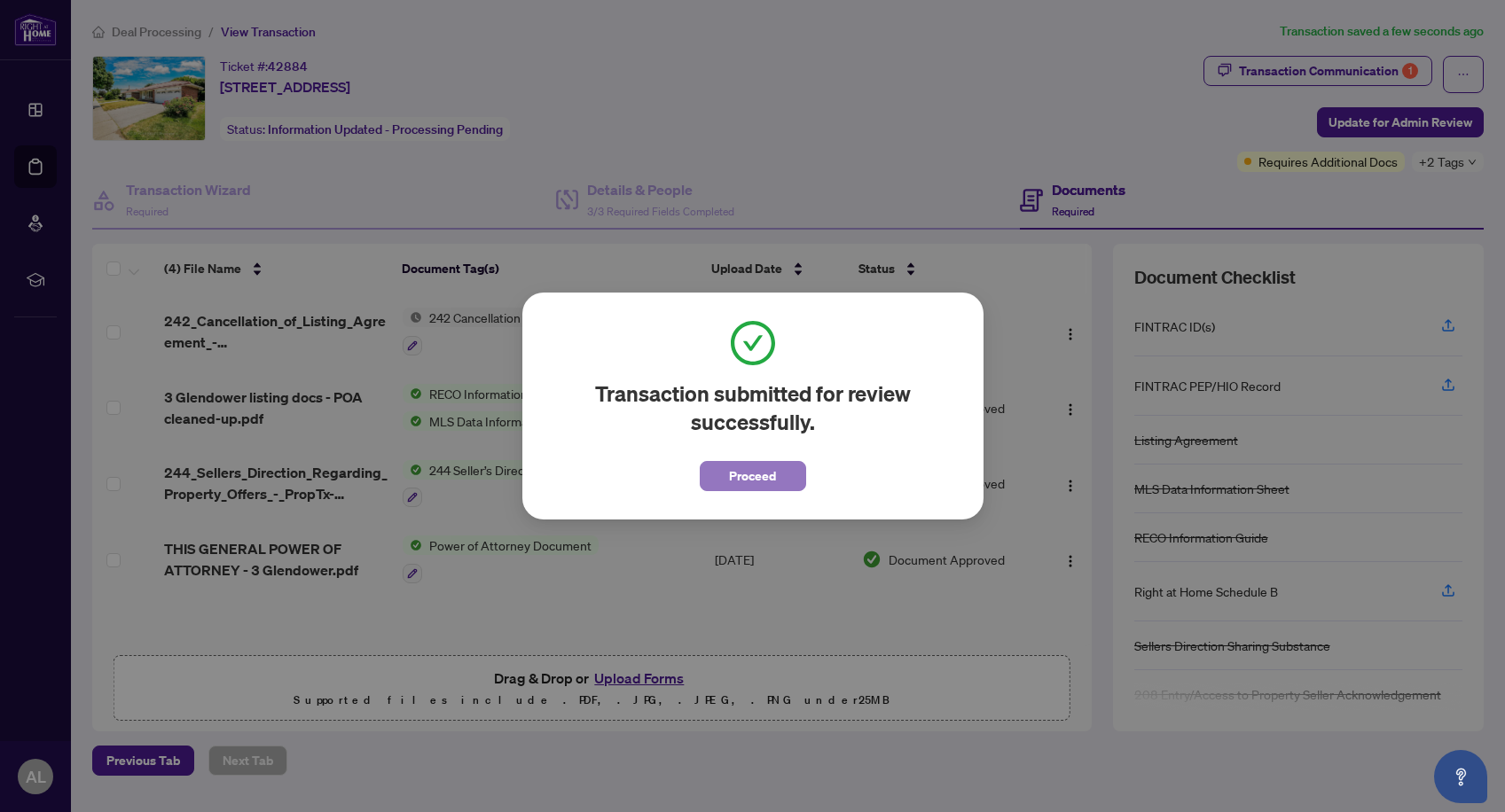
click at [737, 478] on span "Proceed" at bounding box center [752, 477] width 47 height 29
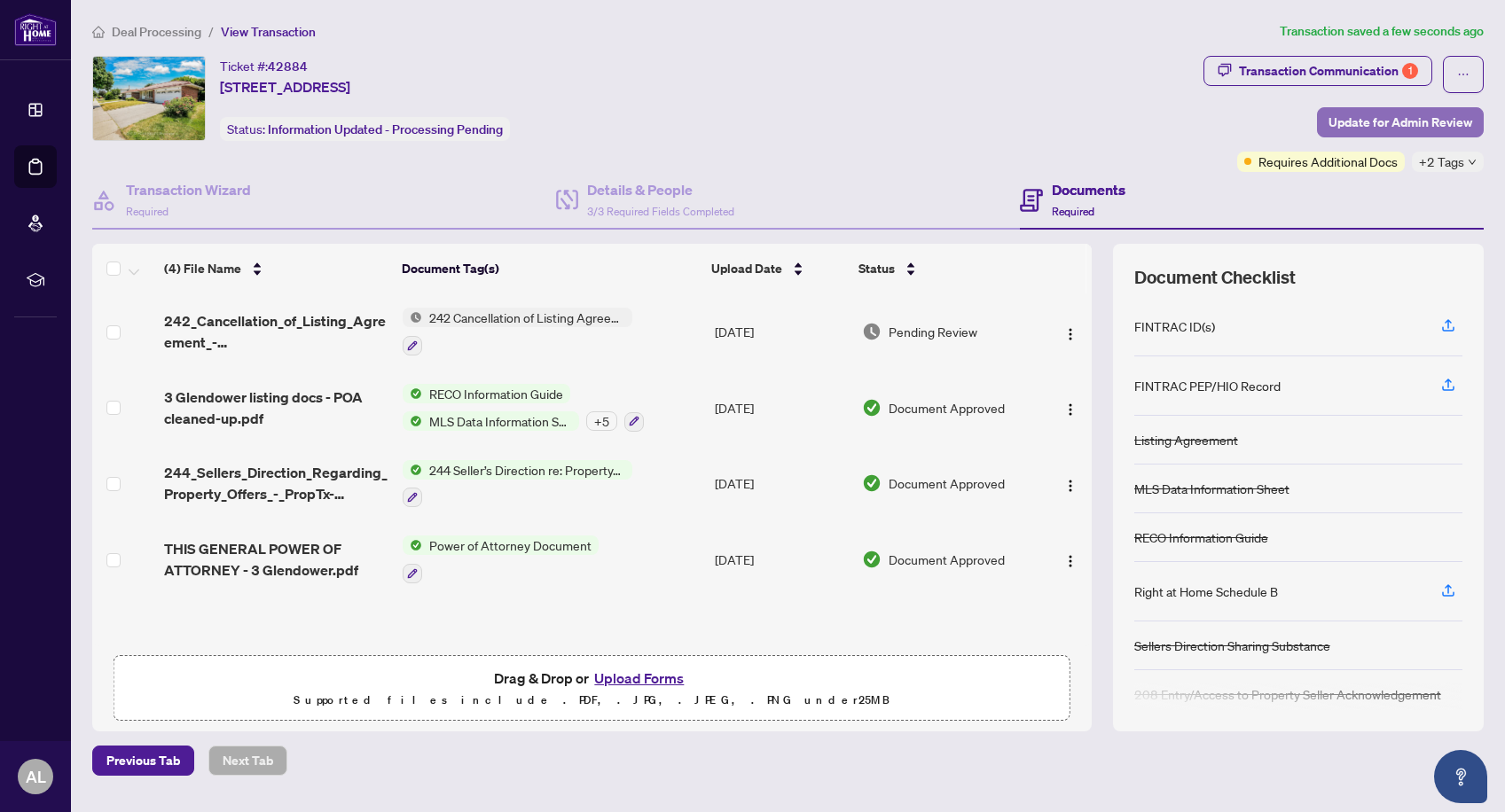
click at [1423, 119] on span "Update for Admin Review" at bounding box center [1400, 123] width 144 height 29
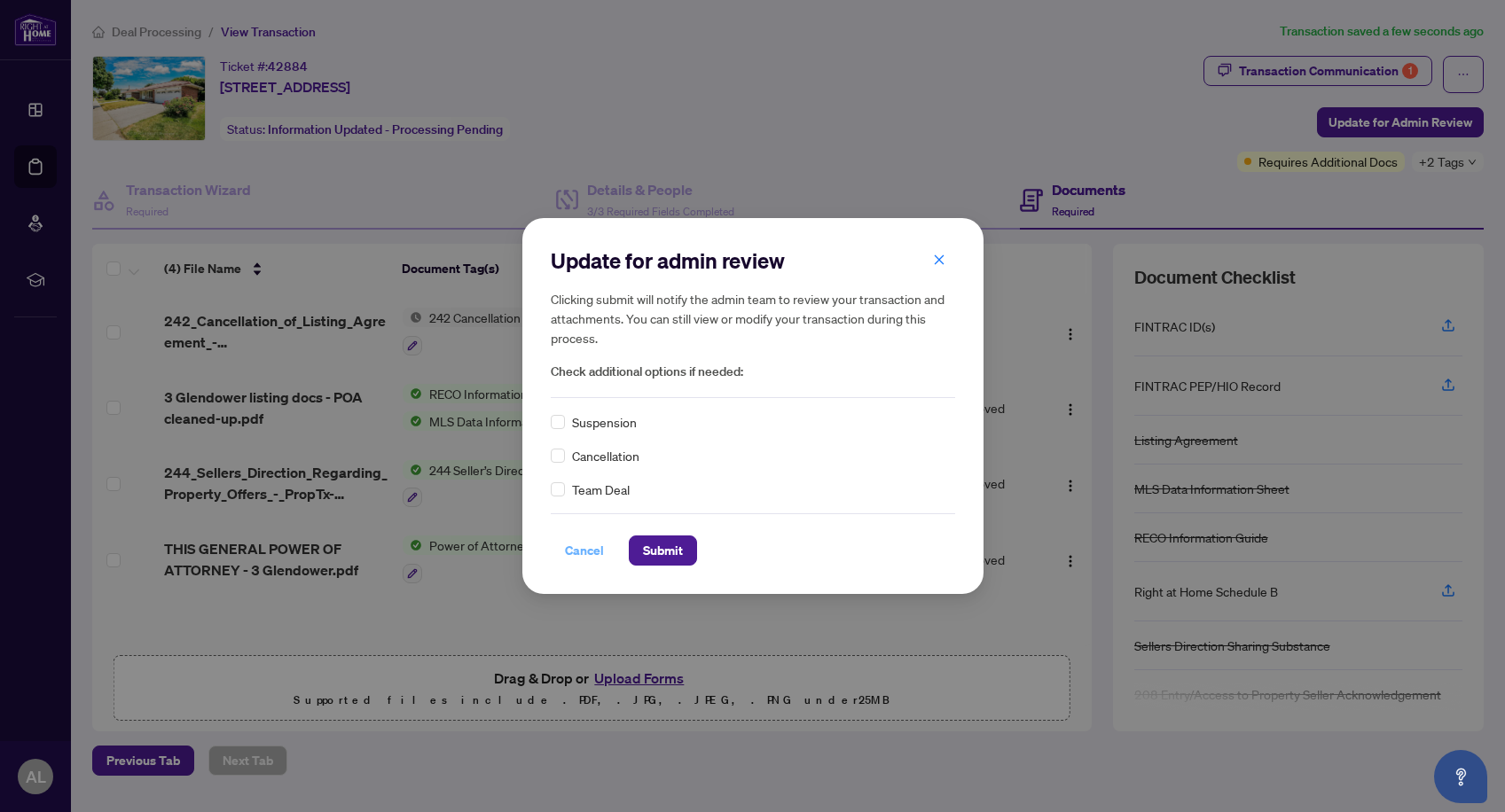
click at [582, 549] on span "Cancel" at bounding box center [585, 551] width 39 height 29
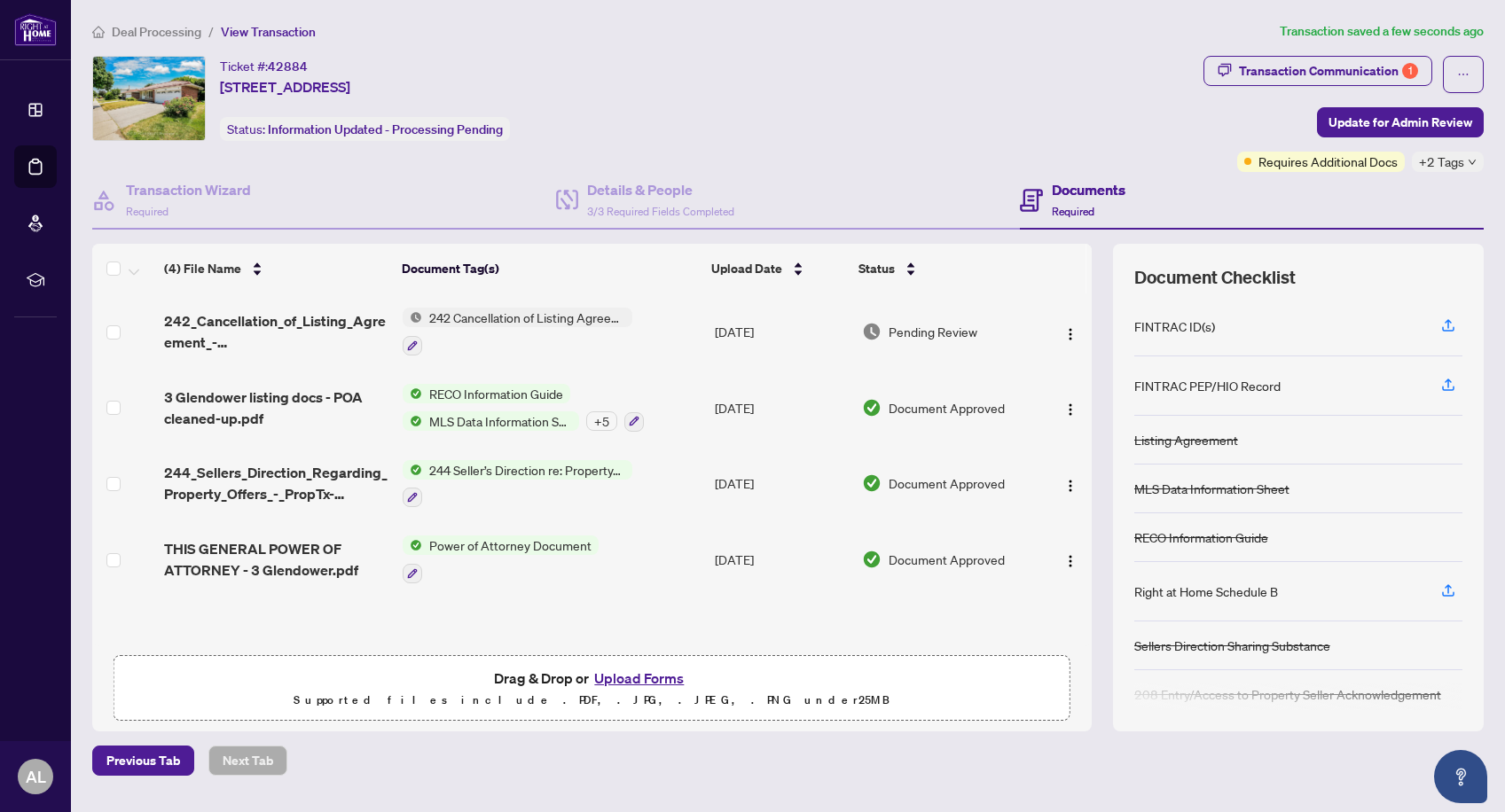
click at [162, 30] on span "Deal Processing" at bounding box center [156, 32] width 89 height 16
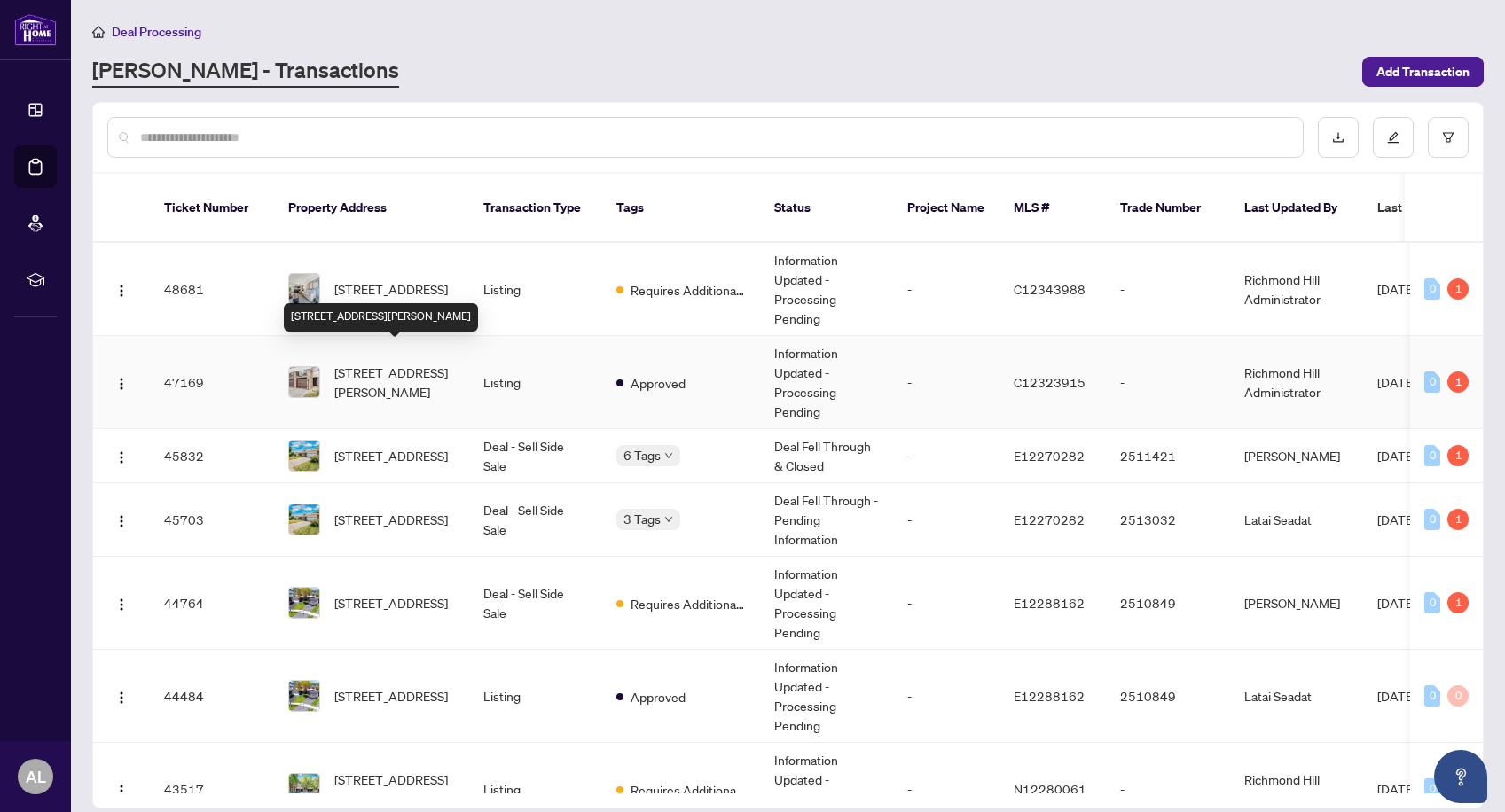
click at [426, 371] on span "[STREET_ADDRESS][PERSON_NAME]" at bounding box center [394, 383] width 121 height 39
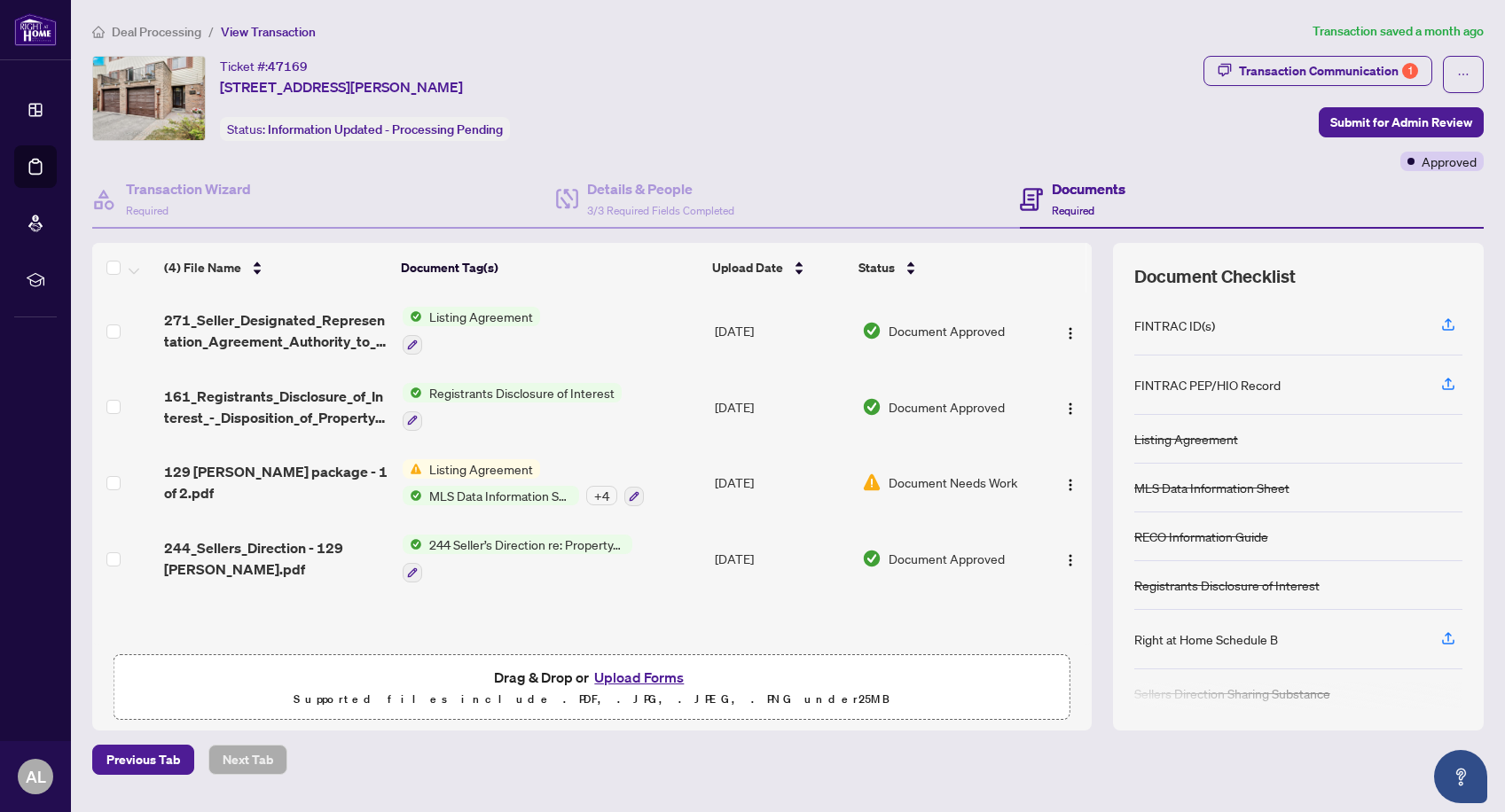
click at [960, 483] on span "Document Needs Work" at bounding box center [953, 483] width 129 height 20
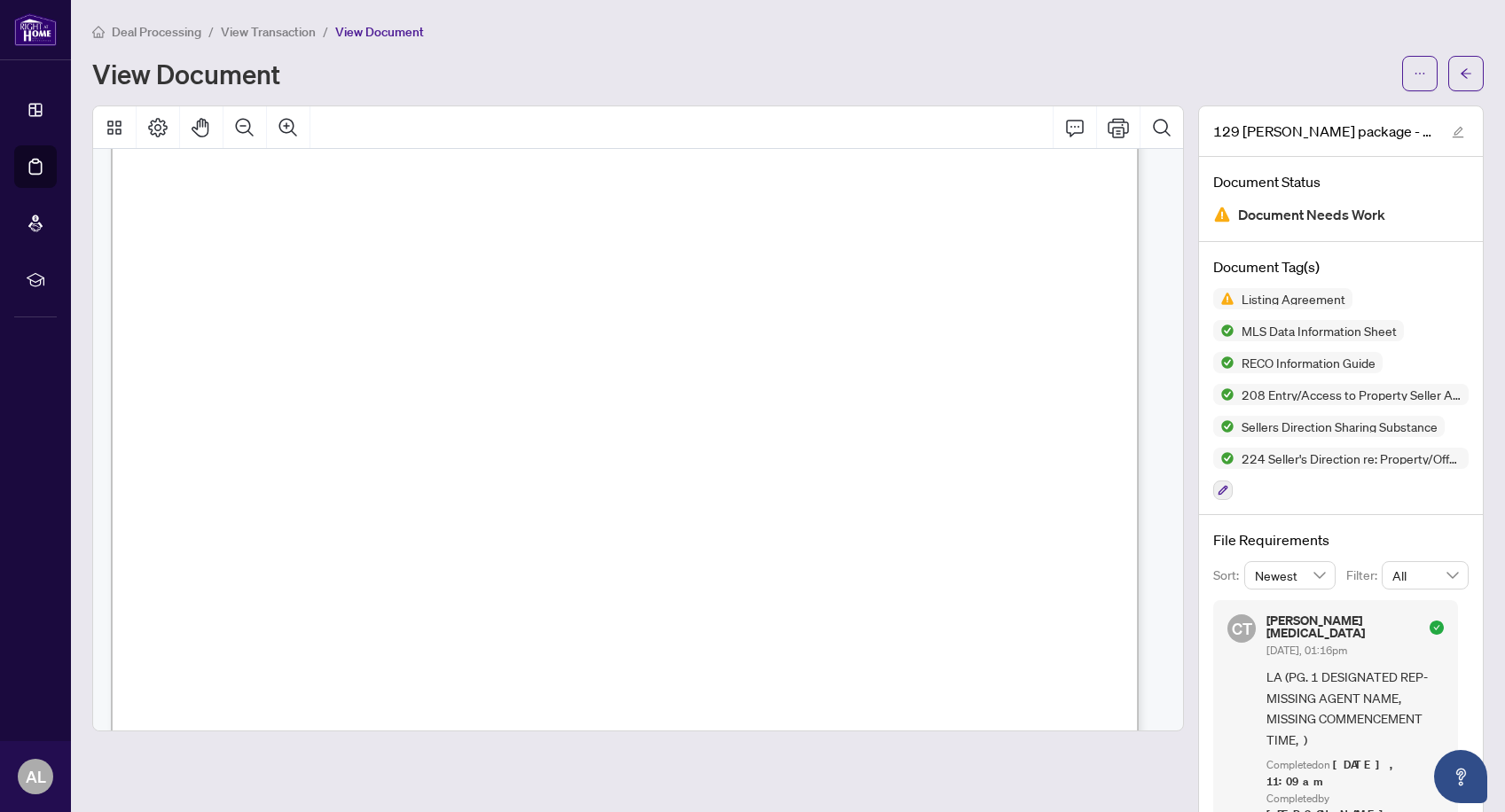
scroll to position [17890, 0]
click at [1462, 68] on button "button" at bounding box center [1466, 73] width 36 height 36
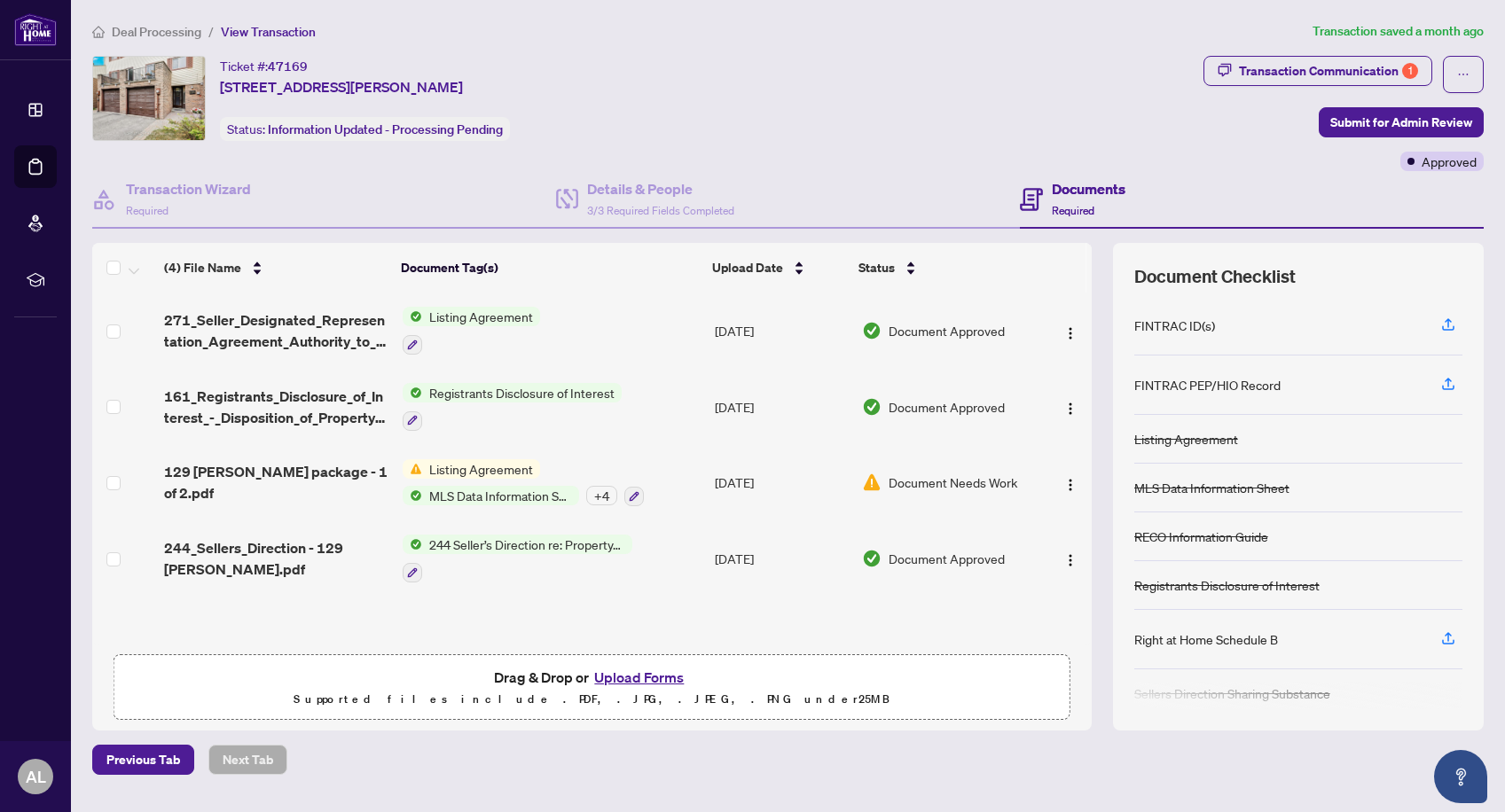
click at [501, 319] on span "Listing Agreement" at bounding box center [481, 317] width 118 height 20
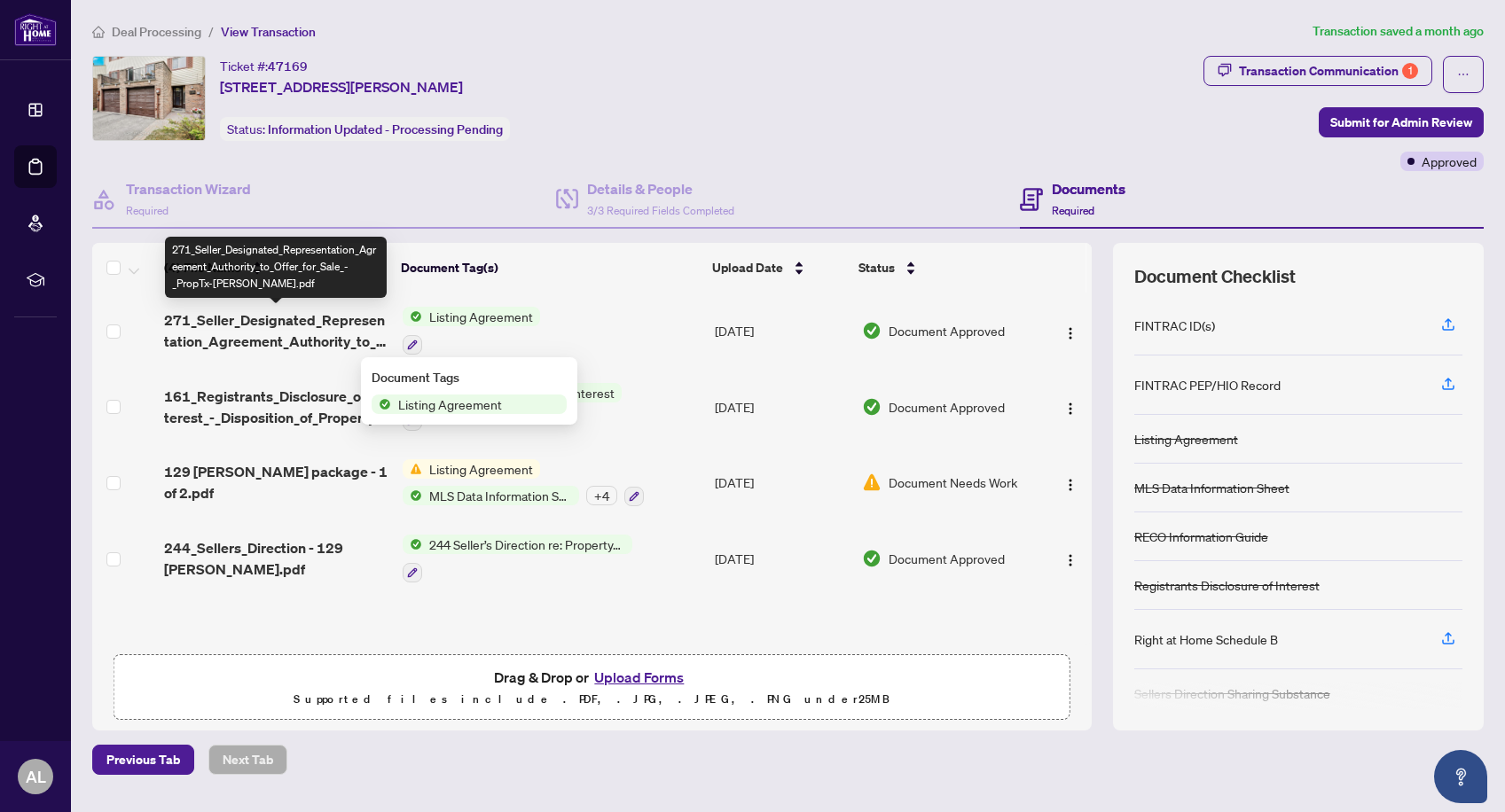
click at [309, 317] on span "271_Seller_Designated_Representation_Agreement_Authority_to_Offer_for_Sale_-_Pr…" at bounding box center [275, 331] width 224 height 43
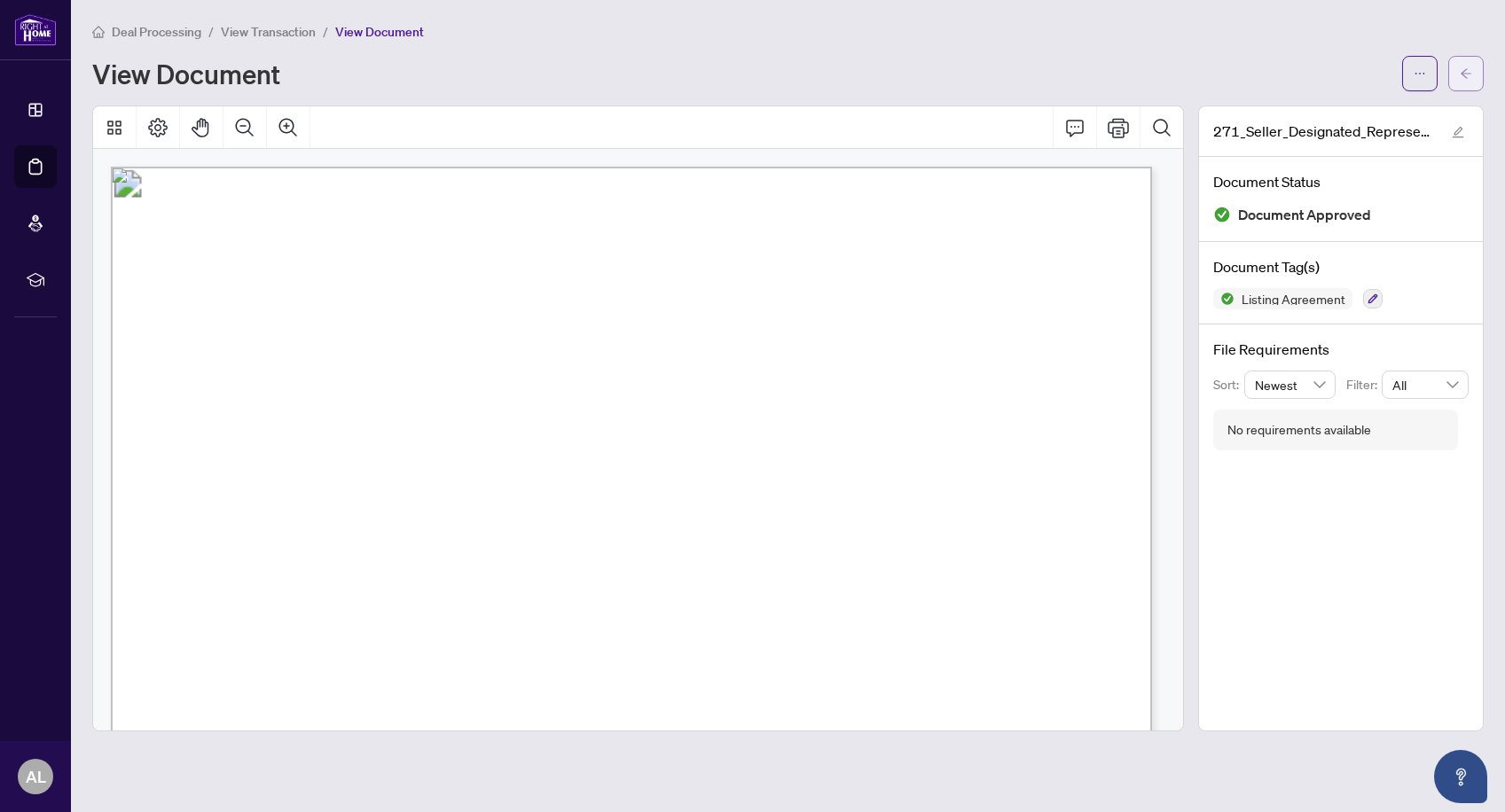
click at [1456, 70] on button "button" at bounding box center [1466, 73] width 36 height 36
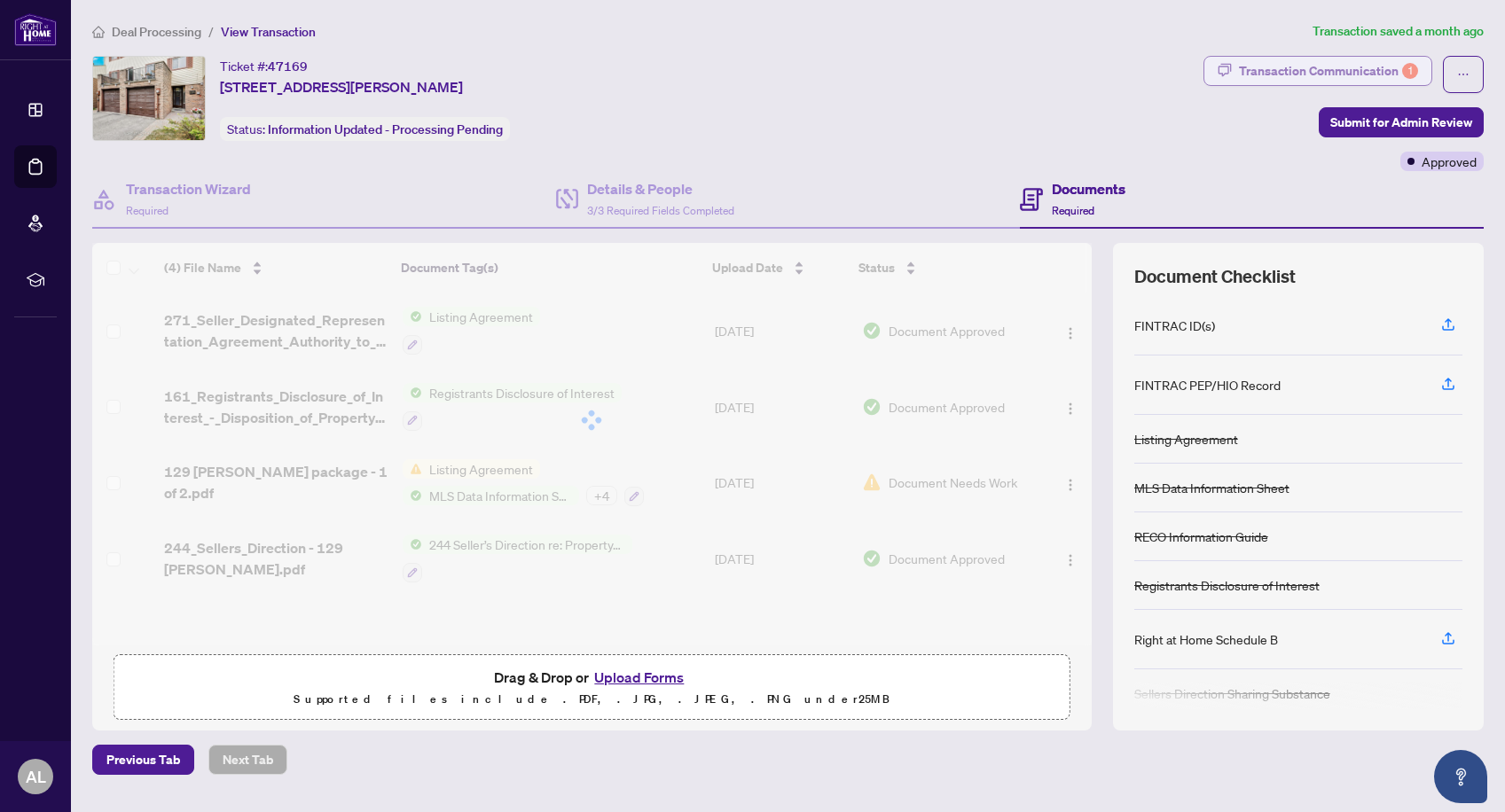
click at [1368, 70] on div "Transaction Communication 1" at bounding box center [1328, 71] width 179 height 29
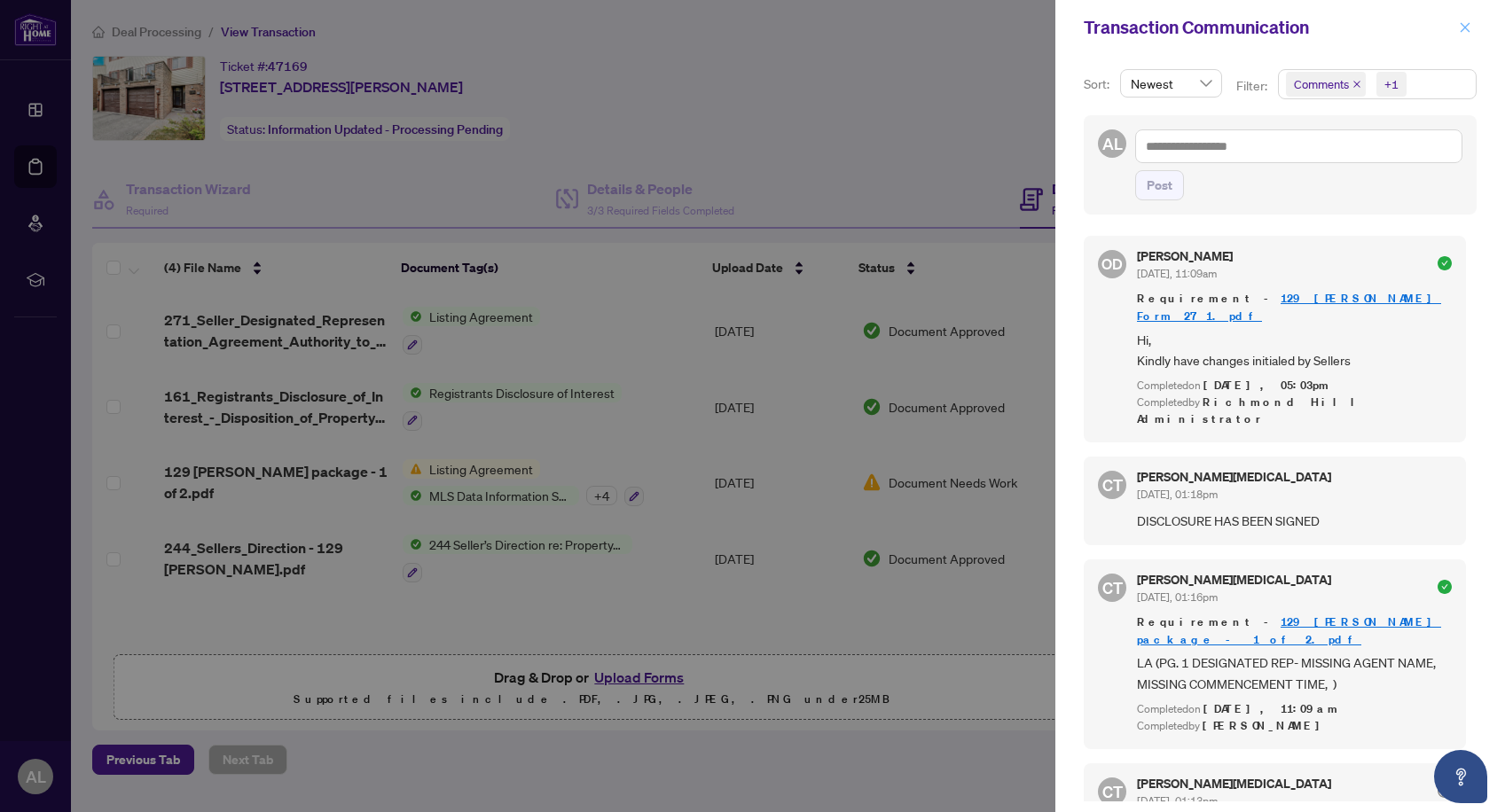
click at [1465, 27] on icon "close" at bounding box center [1465, 28] width 13 height 13
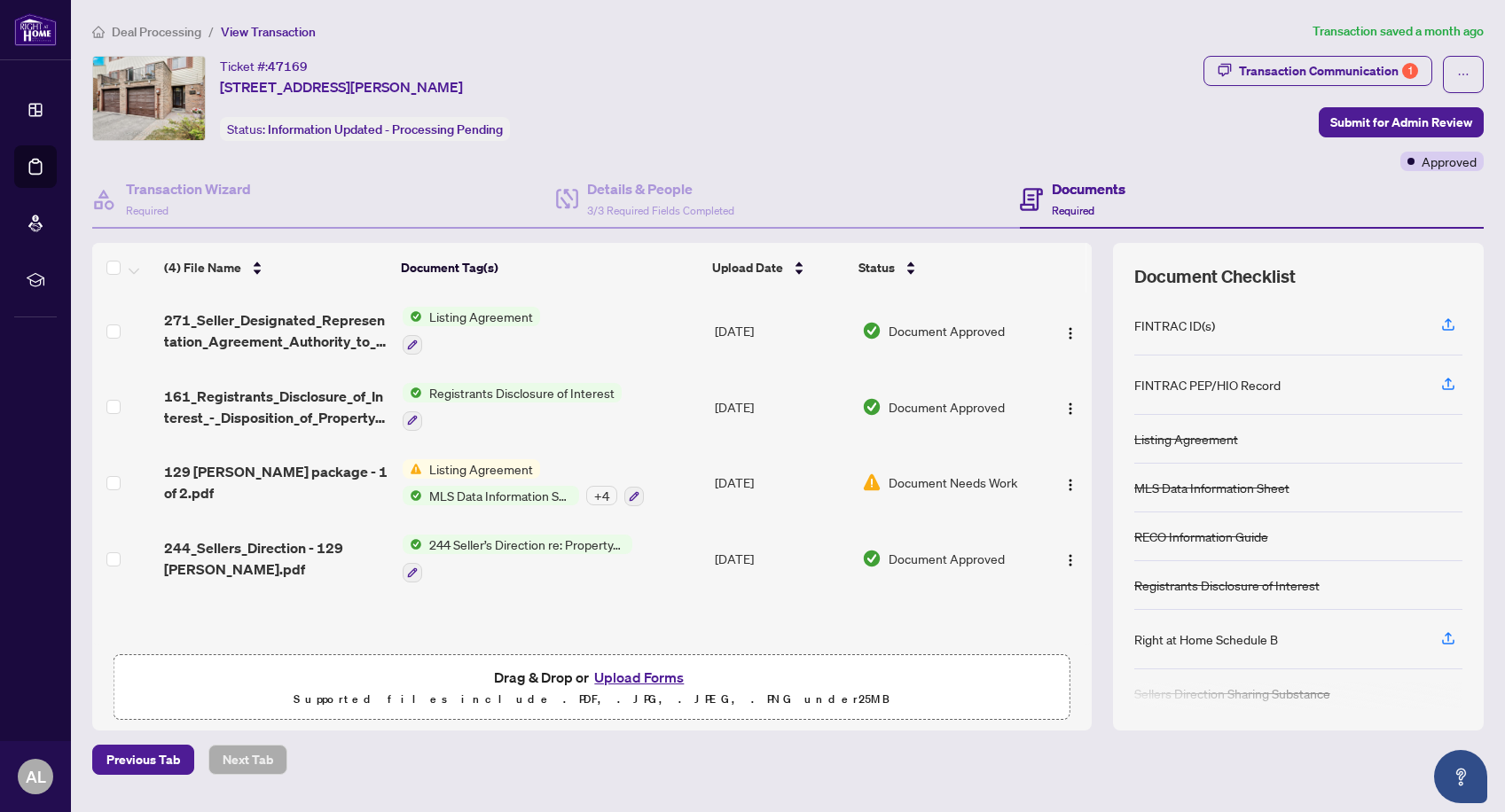
click at [1009, 114] on div "Ticket #: 47169 [STREET_ADDRESS][PERSON_NAME] Status: Information Updated - Pro…" at bounding box center [644, 97] width 1104 height 85
click at [452, 319] on span "Listing Agreement" at bounding box center [481, 317] width 118 height 20
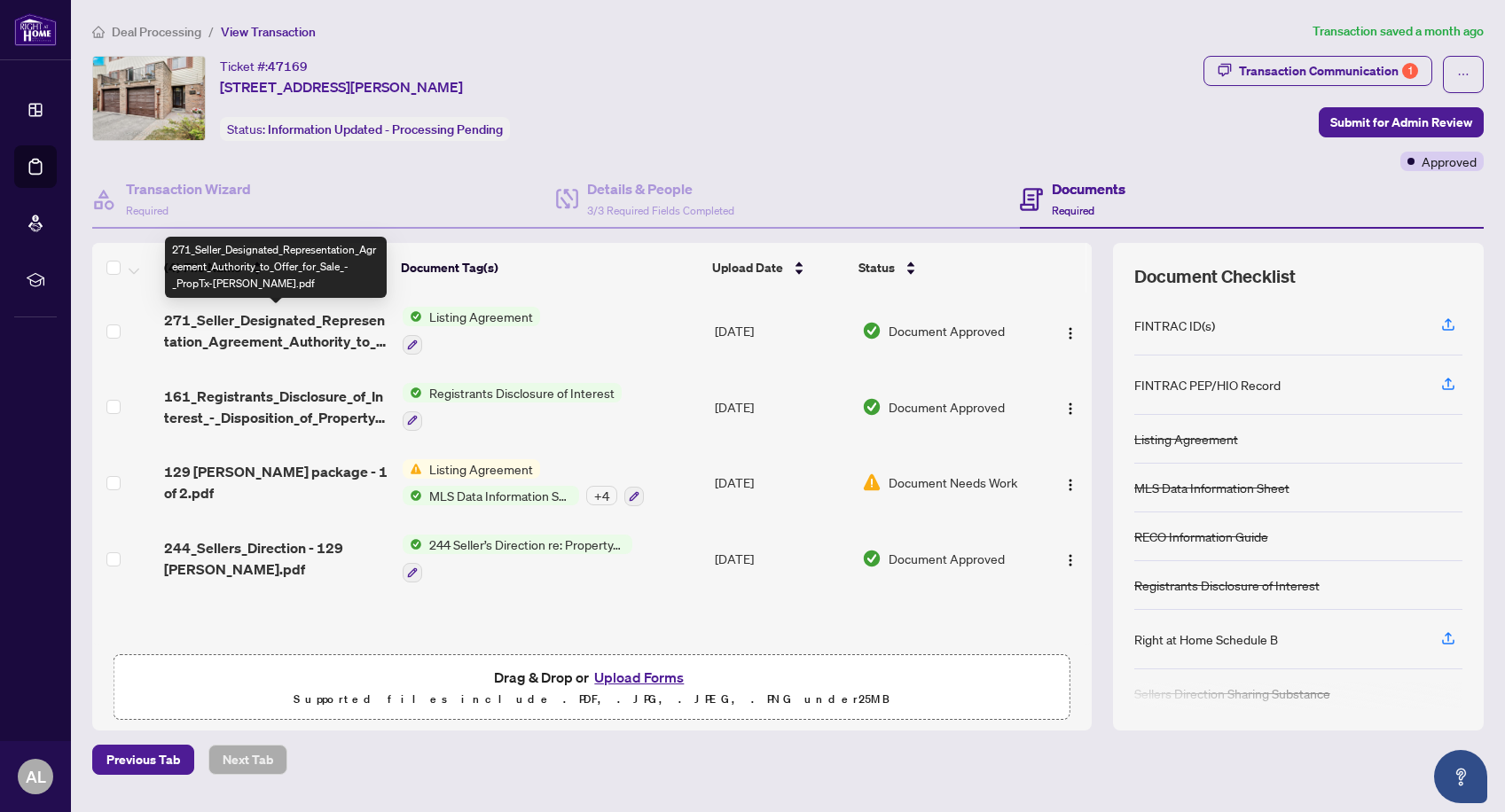
click at [365, 319] on span "271_Seller_Designated_Representation_Agreement_Authority_to_Offer_for_Sale_-_Pr…" at bounding box center [275, 331] width 224 height 43
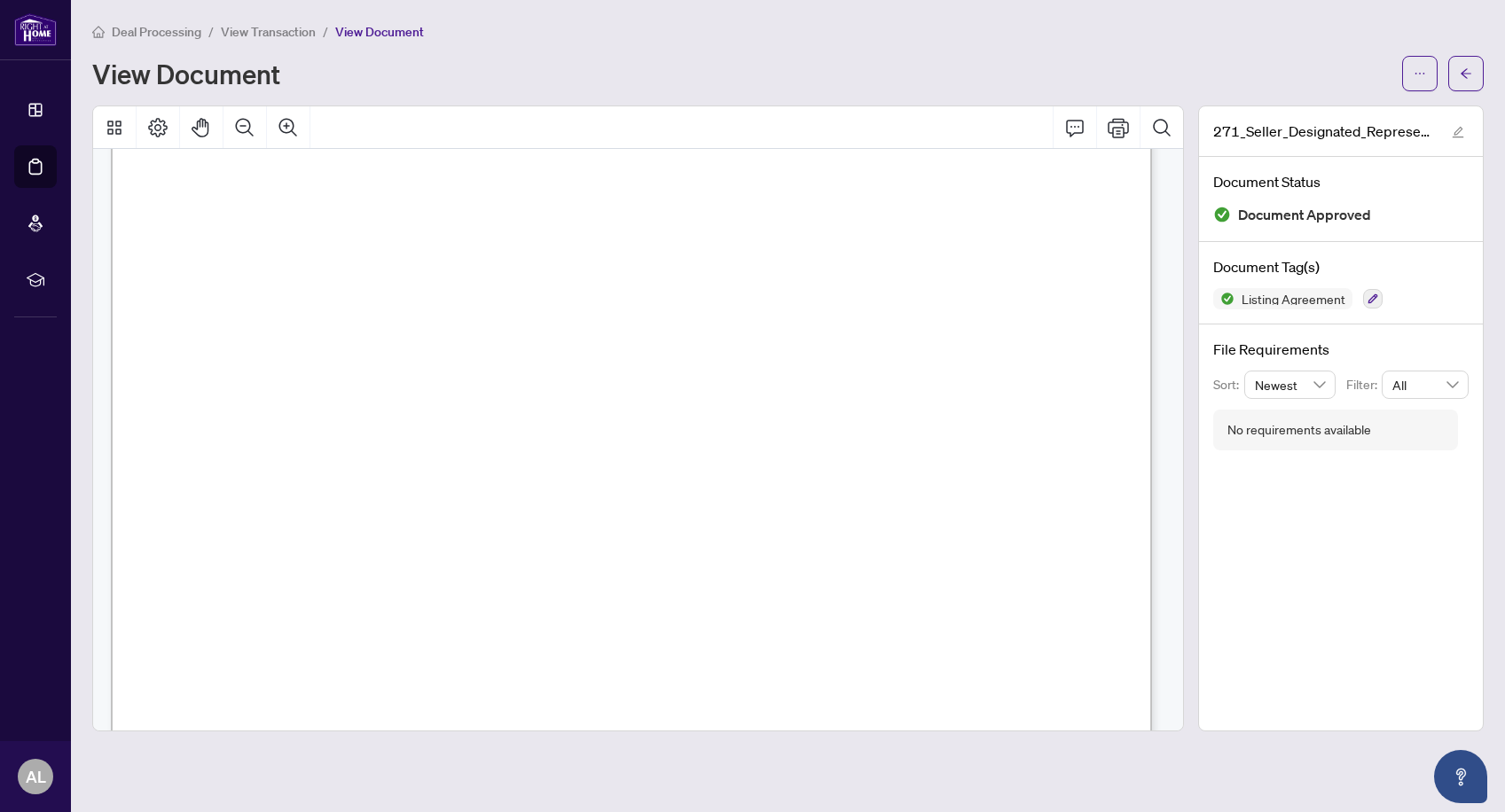
scroll to position [6327, 0]
click at [1452, 72] on button "button" at bounding box center [1466, 73] width 36 height 36
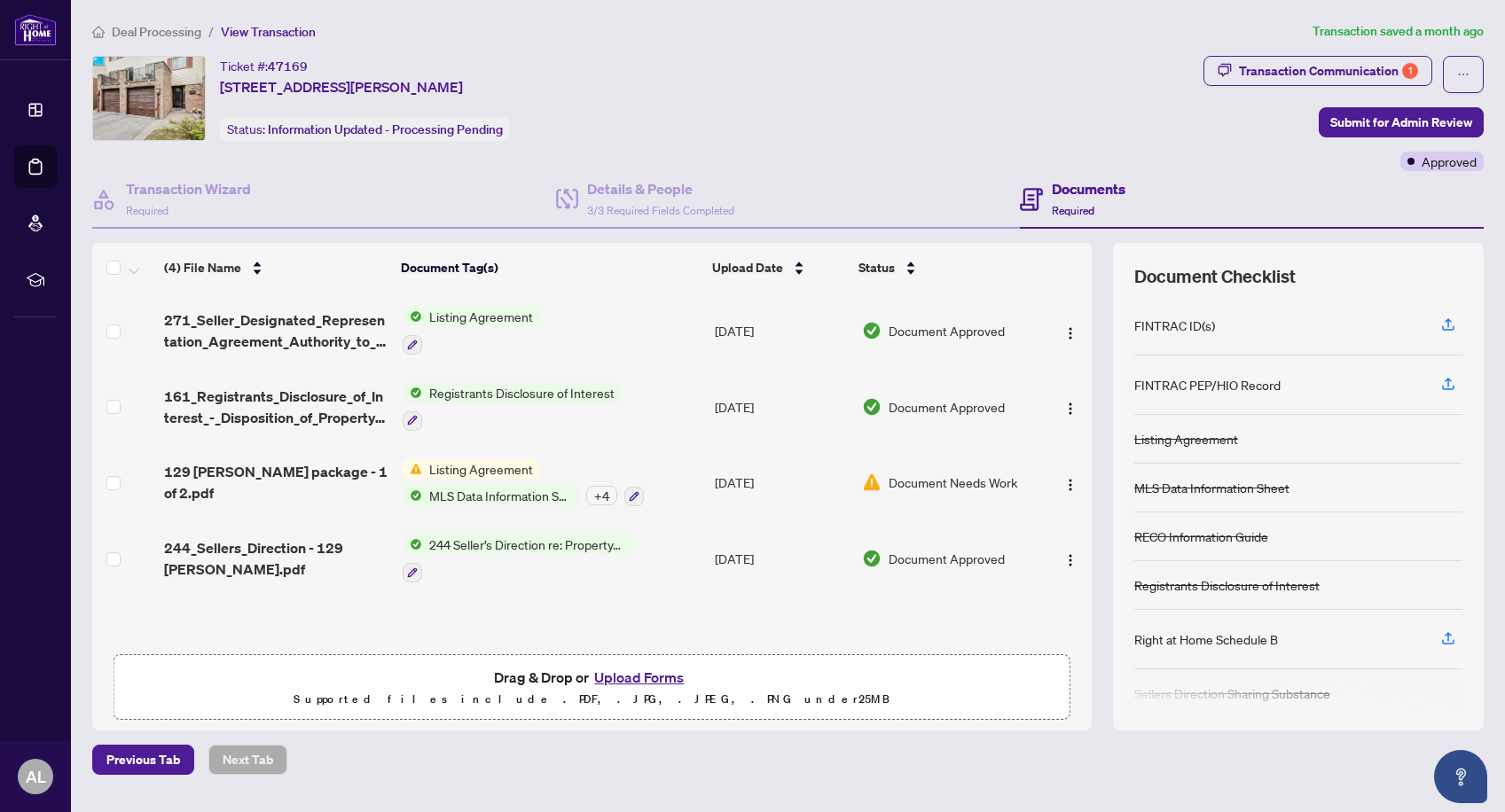
click at [120, 29] on span "Deal Processing" at bounding box center [156, 32] width 89 height 16
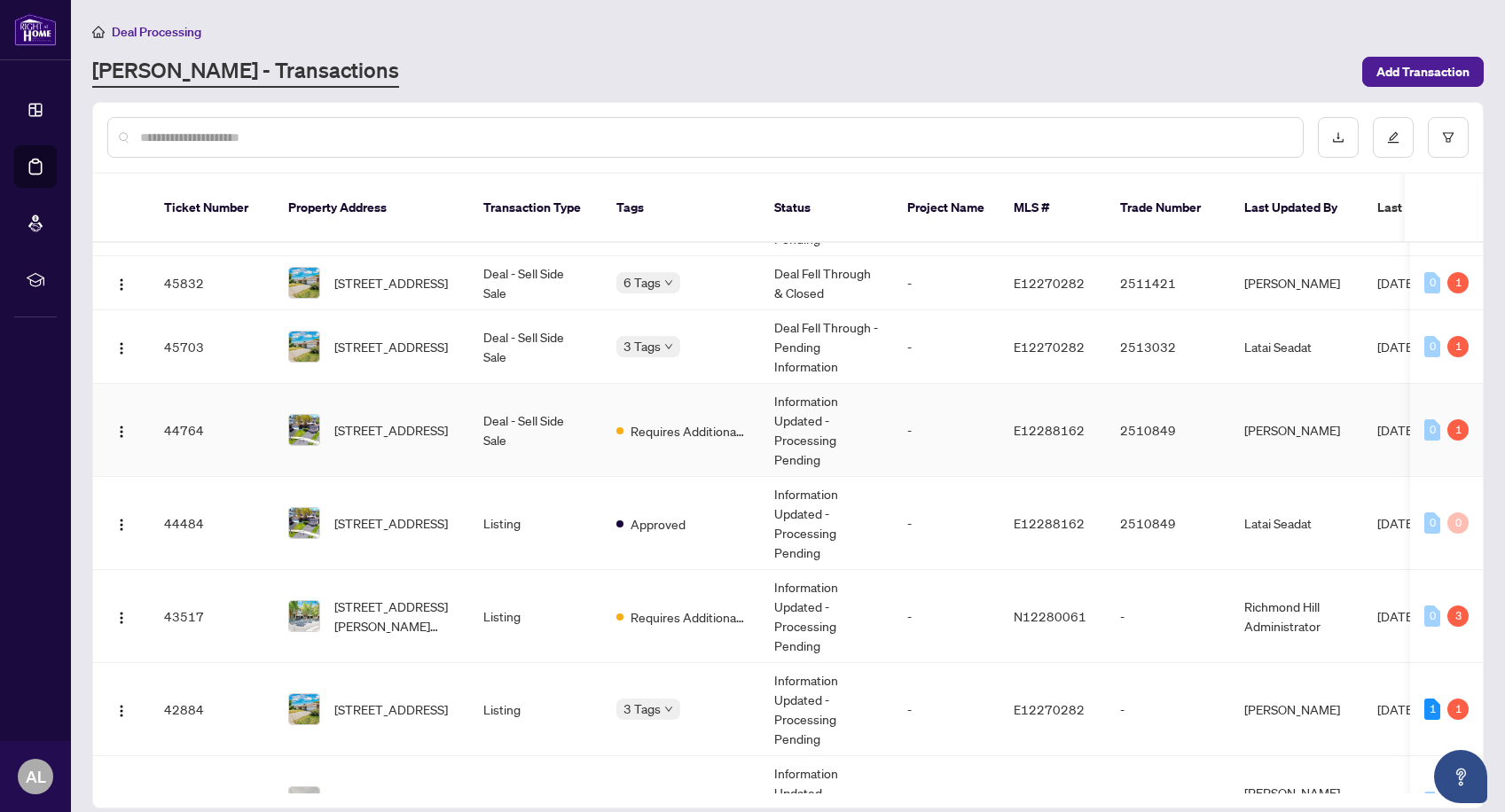
scroll to position [237, 0]
